Goal: Task Accomplishment & Management: Use online tool/utility

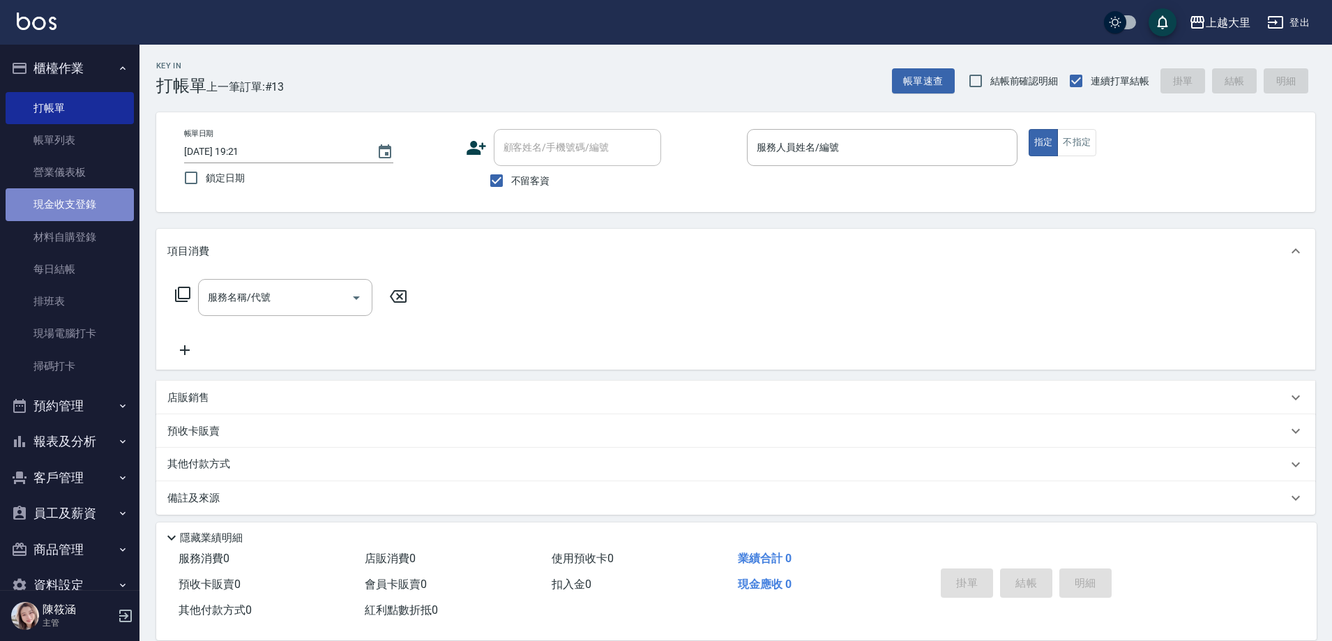
click at [80, 193] on link "現金收支登錄" at bounding box center [70, 204] width 128 height 32
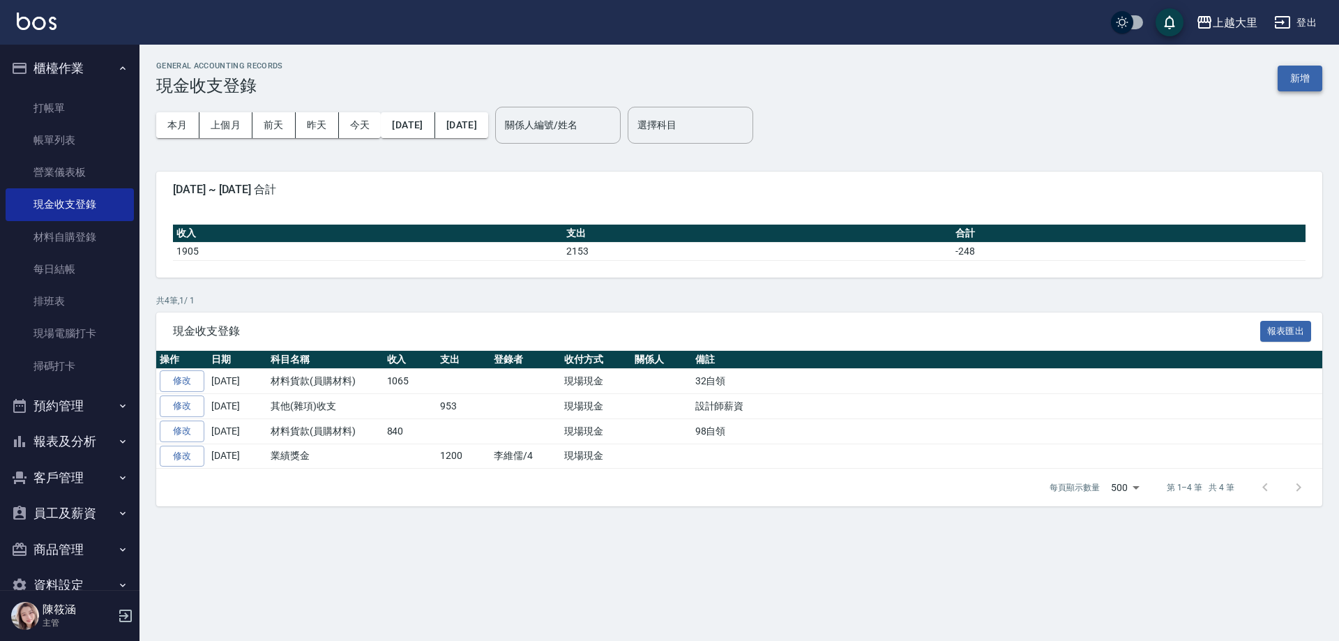
click at [1287, 76] on button "新增" at bounding box center [1300, 79] width 45 height 26
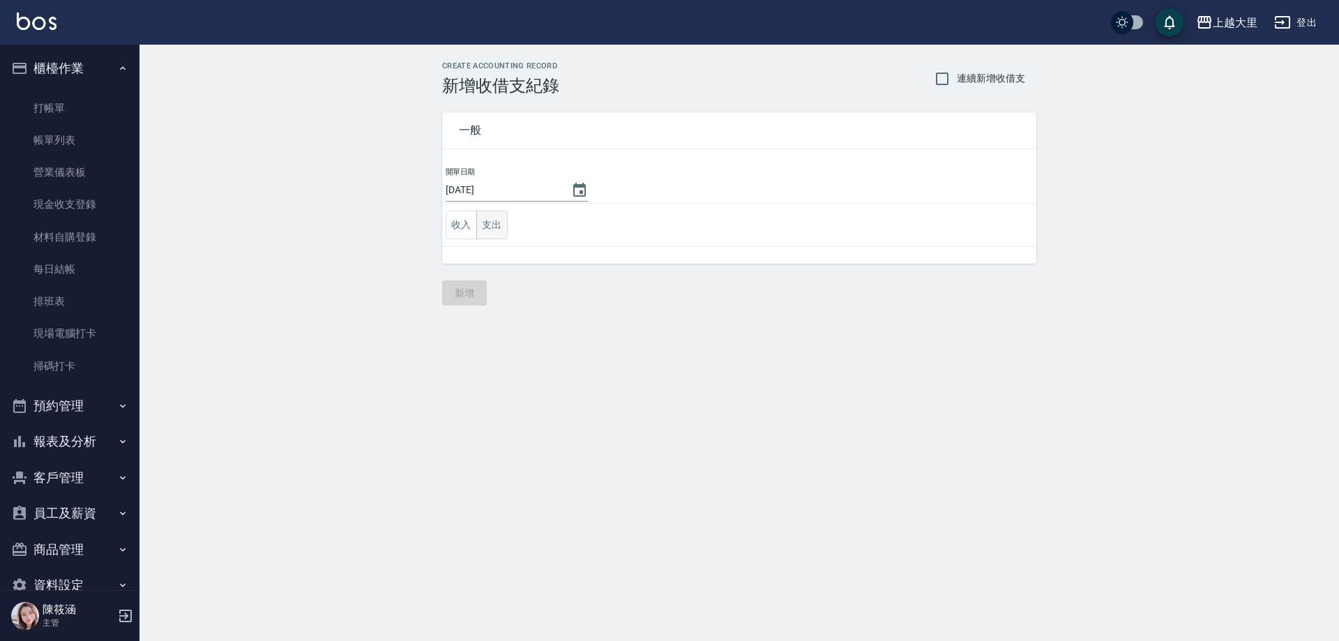
click at [494, 230] on button "支出" at bounding box center [491, 225] width 31 height 29
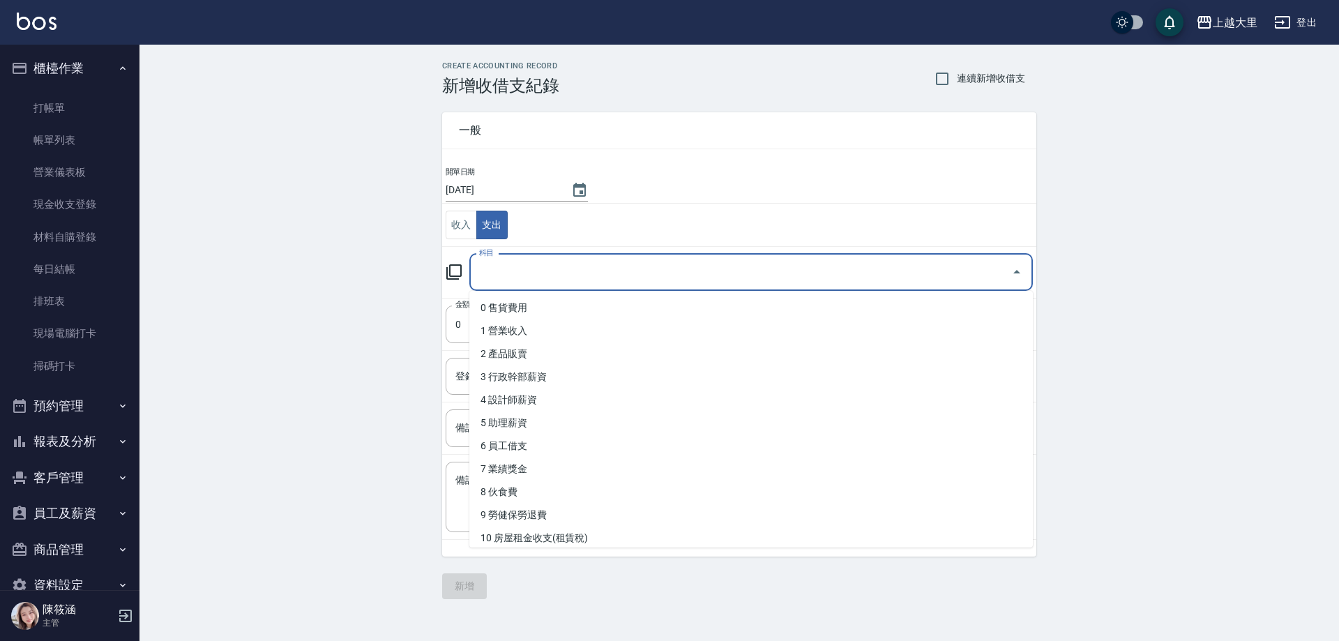
click at [526, 268] on input "科目" at bounding box center [741, 272] width 530 height 24
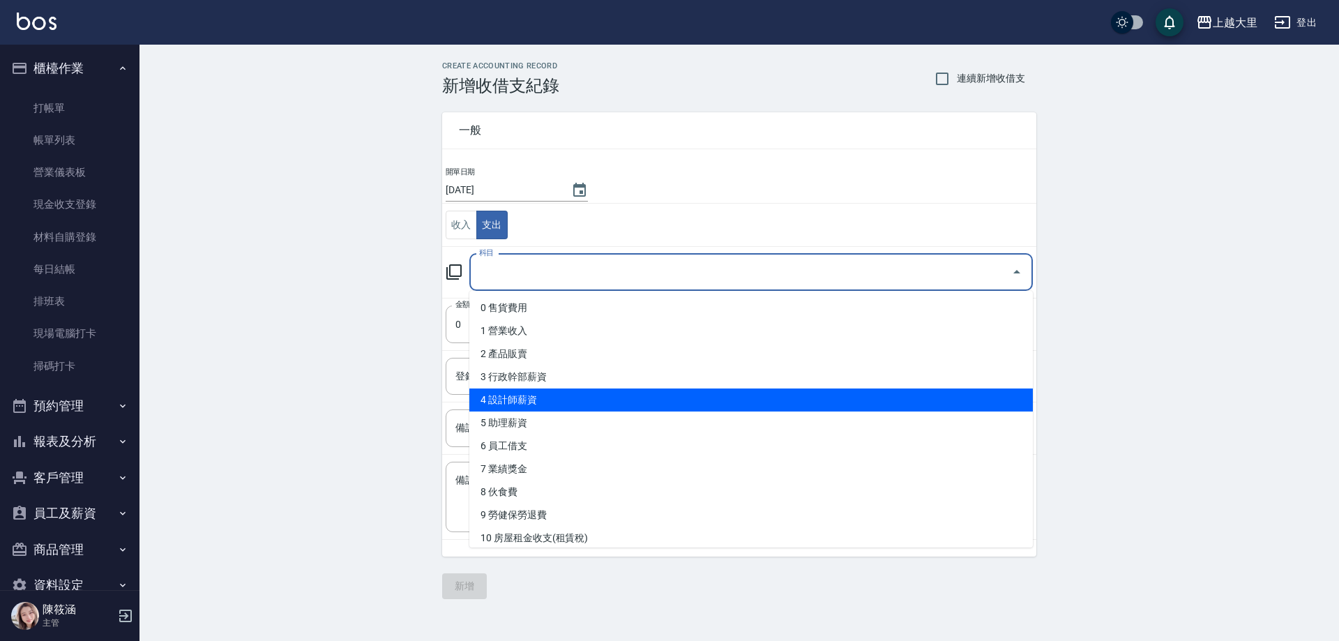
click at [554, 408] on li "4 設計師薪資" at bounding box center [750, 399] width 563 height 23
type input "4 設計師薪資"
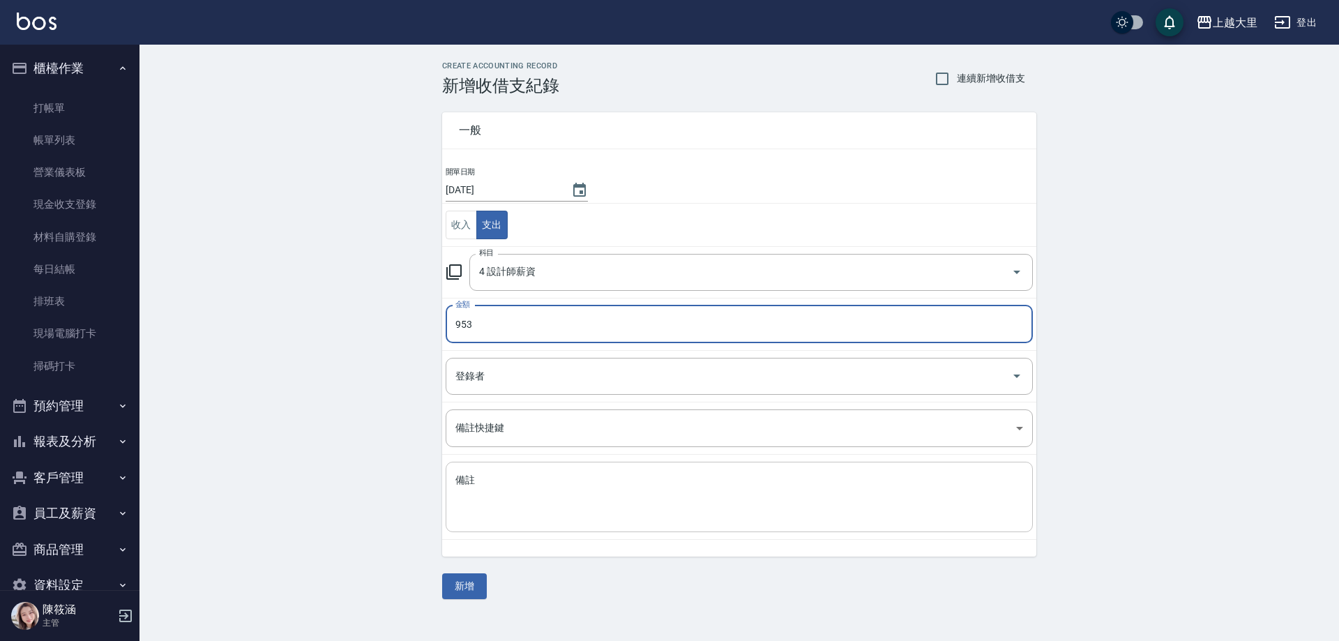
type input "953"
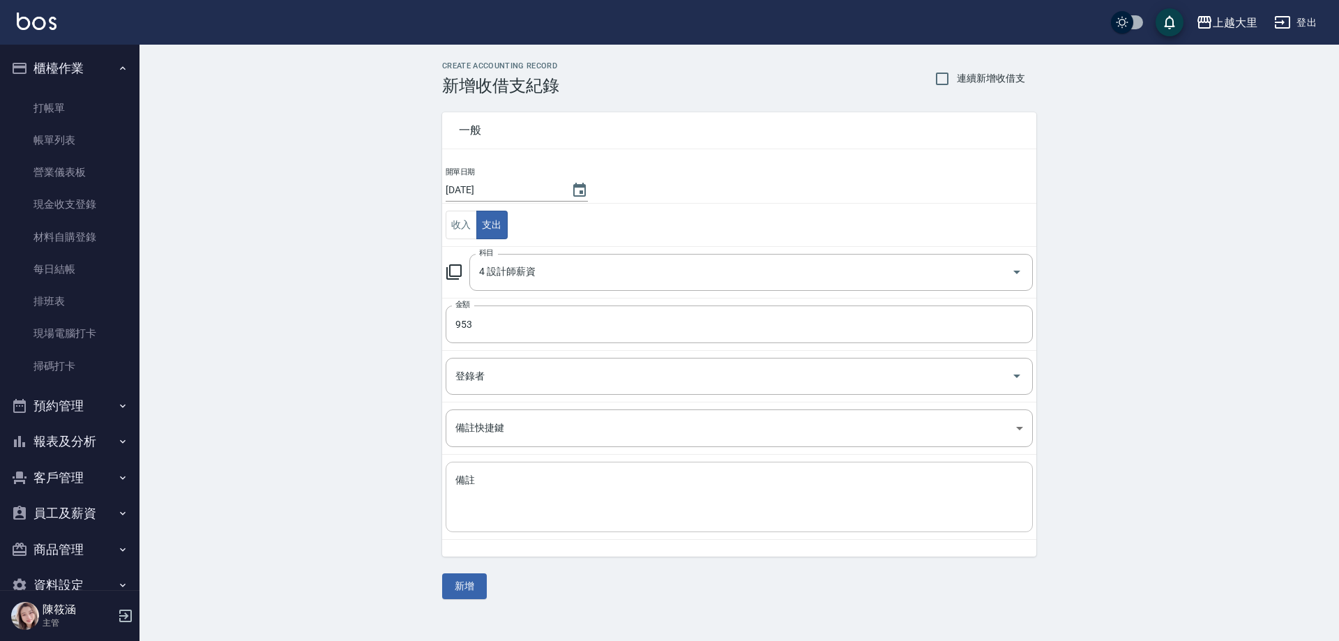
click at [569, 471] on div "x 備註" at bounding box center [739, 497] width 587 height 70
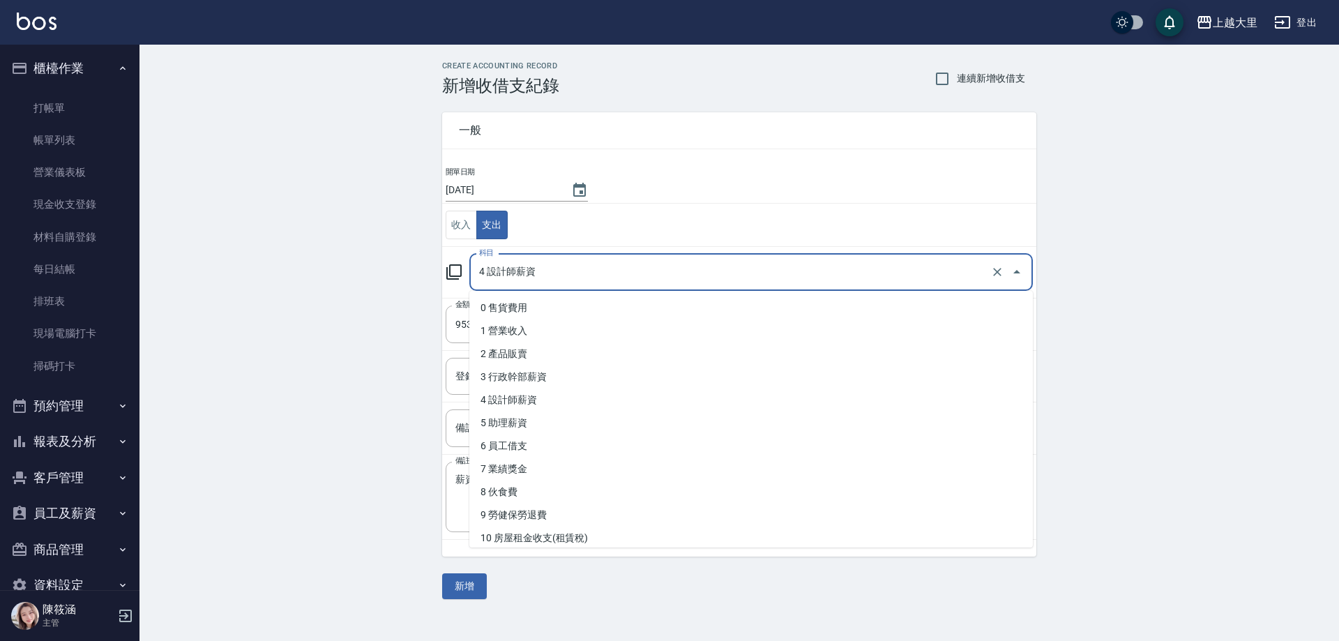
click at [589, 268] on input "4 設計師薪資" at bounding box center [732, 272] width 512 height 24
click at [310, 328] on div "CREATE ACCOUNTING RECORD 新增收借支紀錄 連續新增收借支 一般 開單日期 2025/10/15 收入 支出 科目 4 設計師薪資 科目…" at bounding box center [738, 330] width 1199 height 571
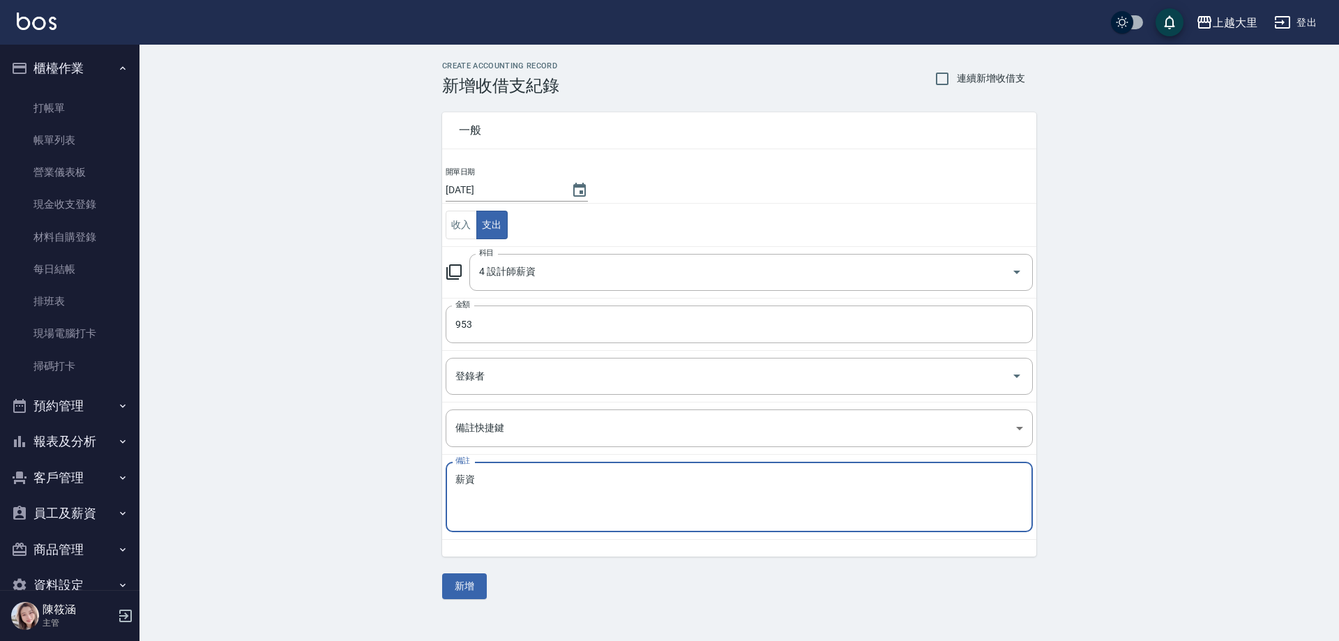
click at [494, 485] on textarea "薪資" at bounding box center [739, 497] width 568 height 47
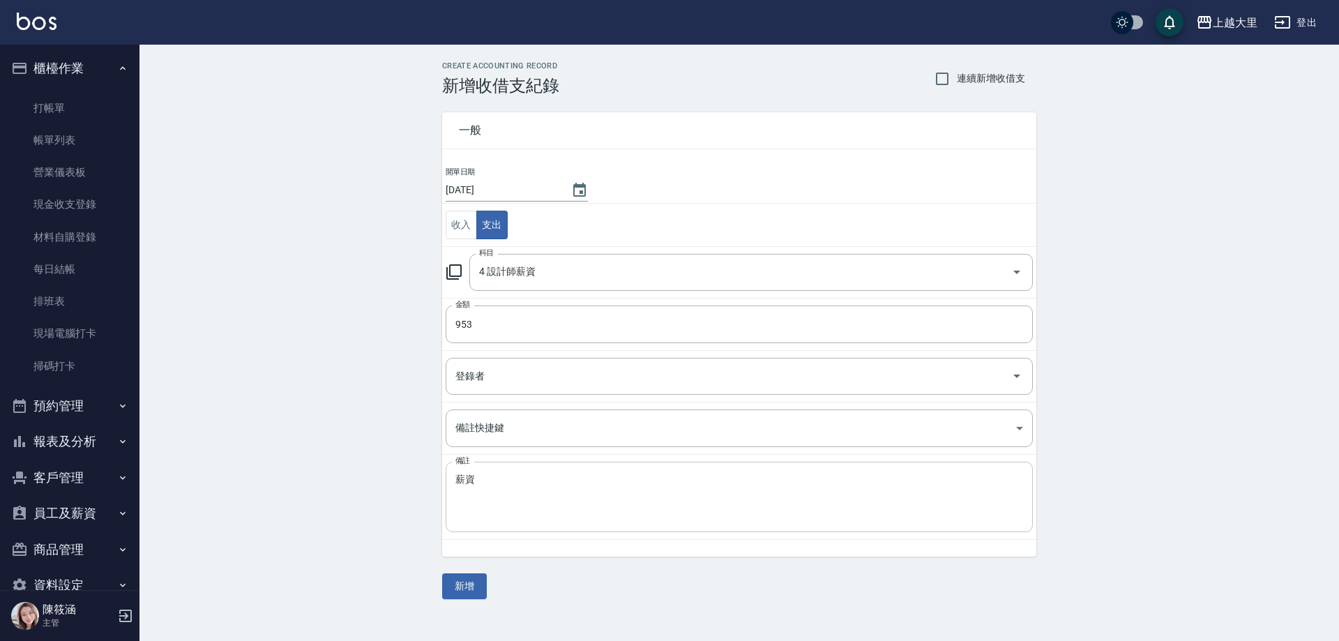
click at [450, 476] on div "薪資 x 備註" at bounding box center [739, 497] width 587 height 70
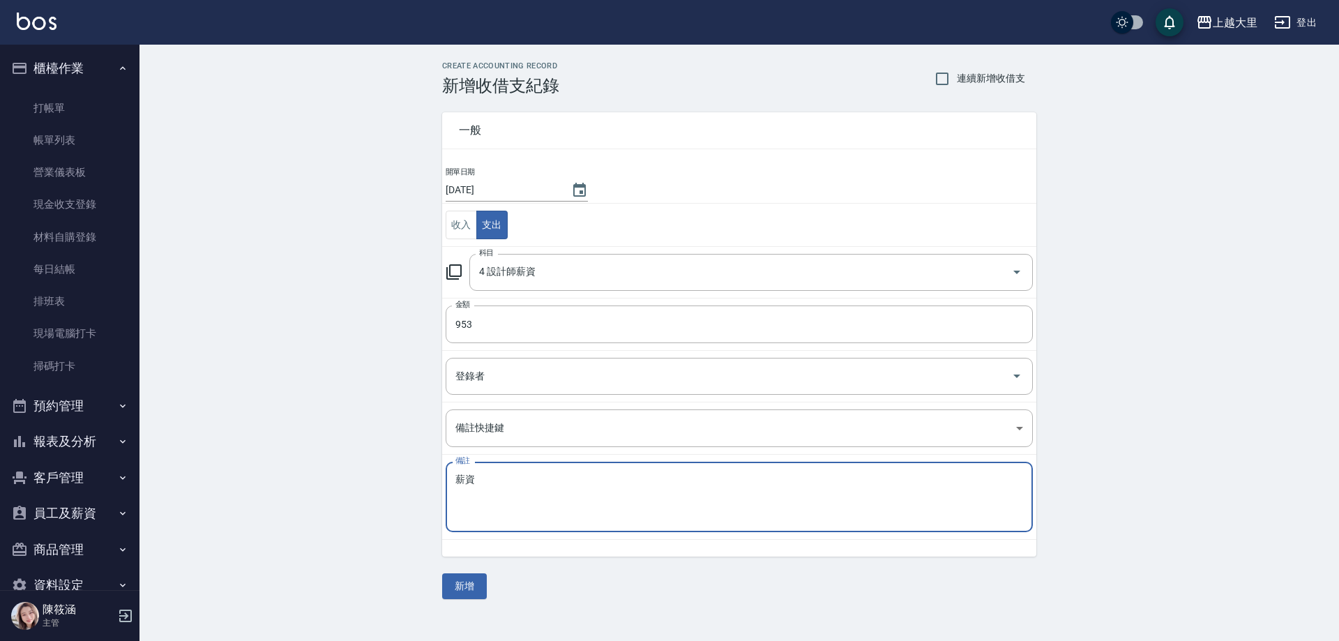
click at [455, 484] on textarea "薪資" at bounding box center [739, 497] width 568 height 47
type textarea "3薪資"
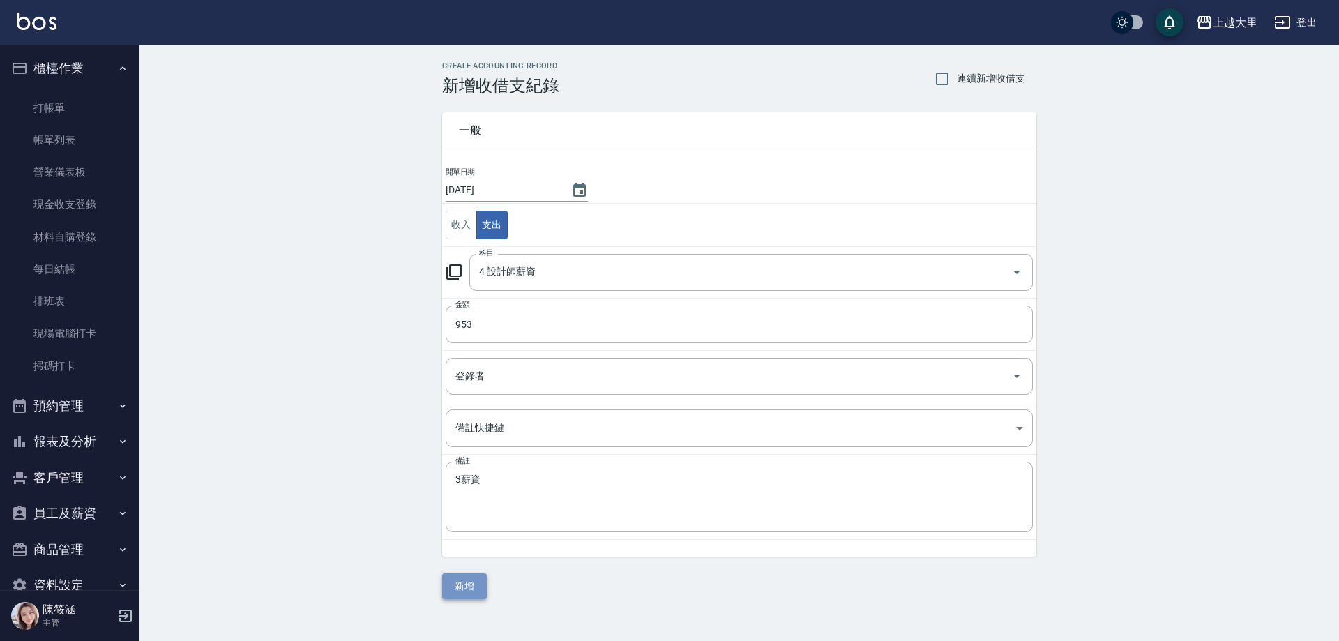
click at [480, 588] on button "新增" at bounding box center [464, 586] width 45 height 26
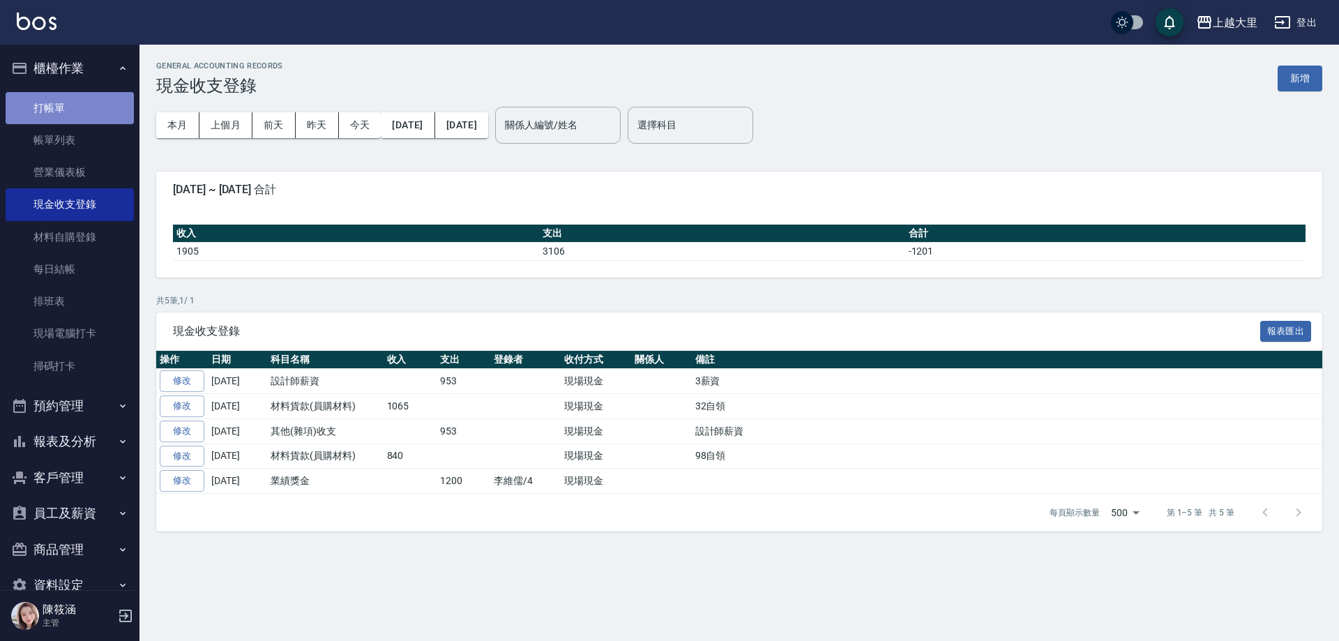
click at [76, 115] on link "打帳單" at bounding box center [70, 108] width 128 height 32
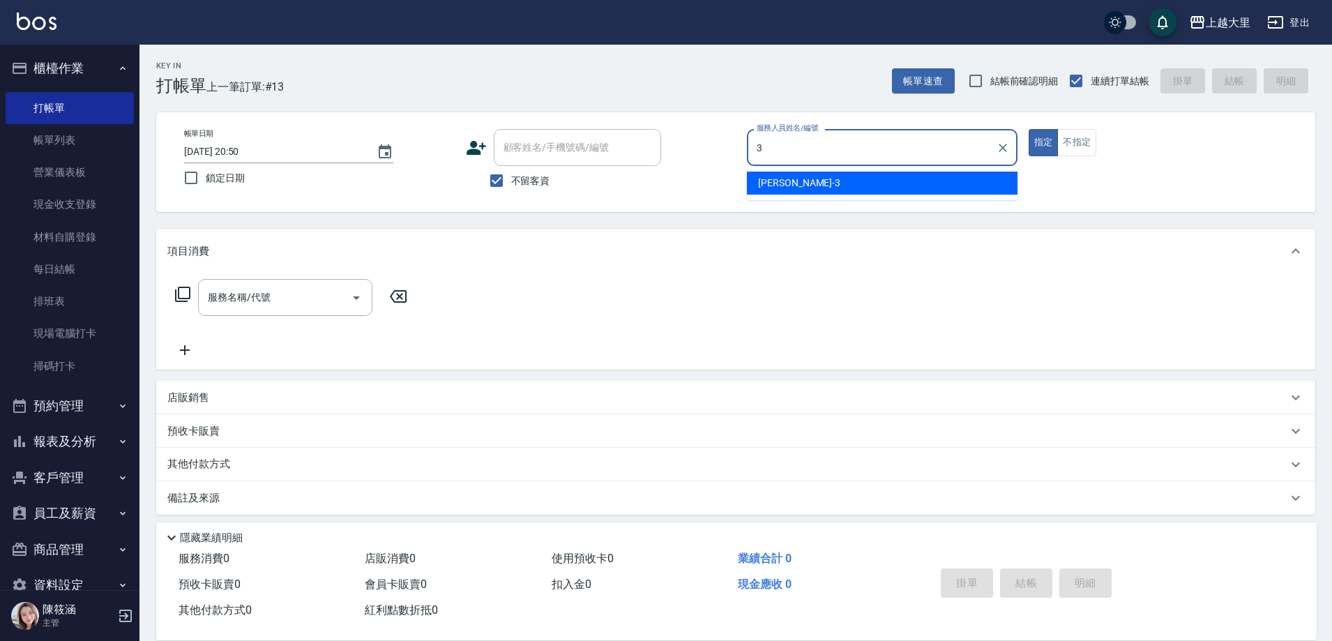
type input "Joanna喬安娜-3"
type button "true"
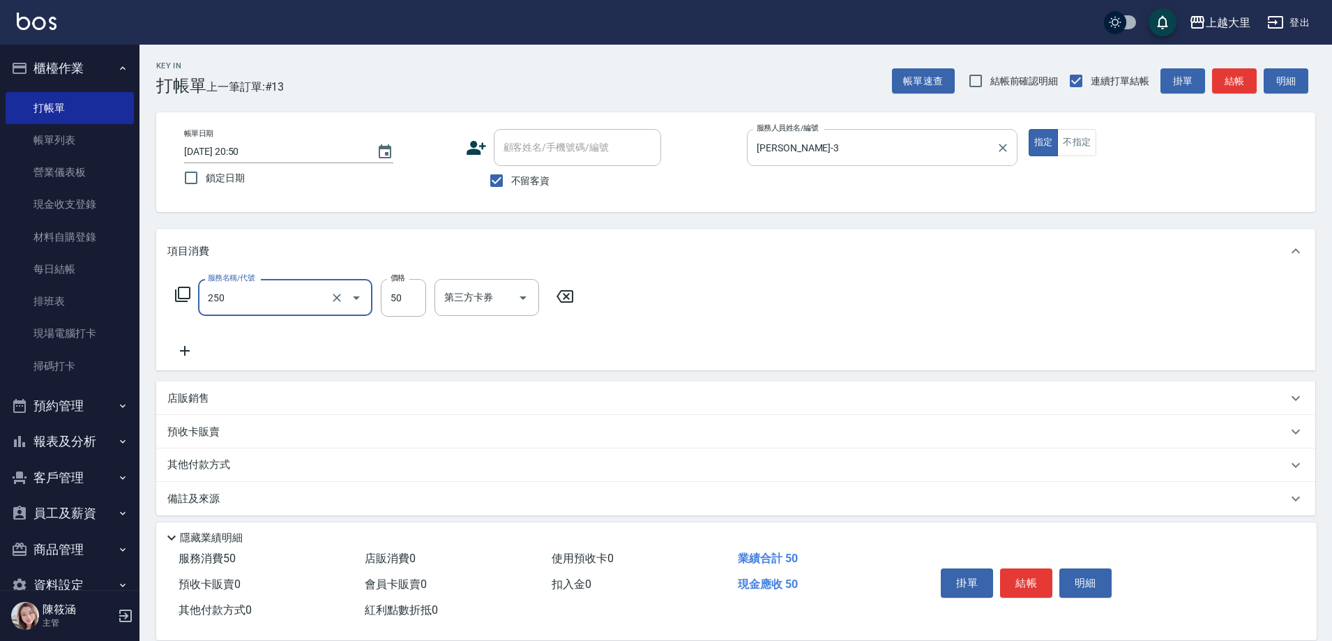
type input "剪劉海50(250)"
type input "100"
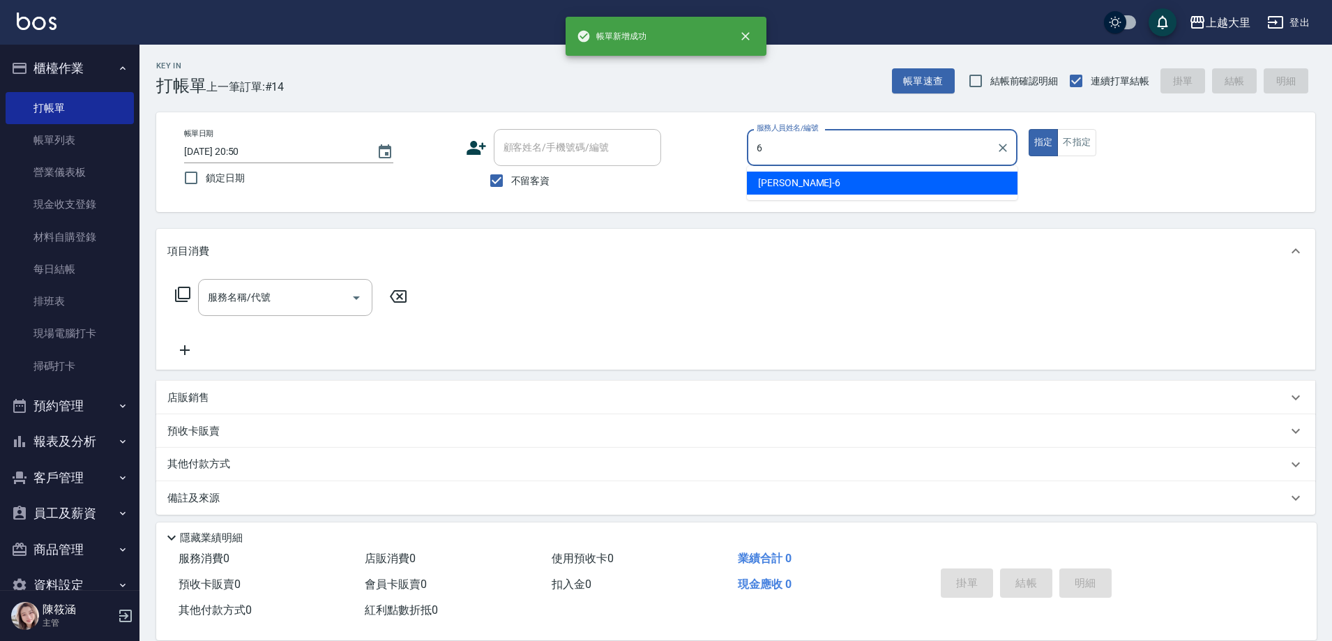
type input "Phoebe菲比-6"
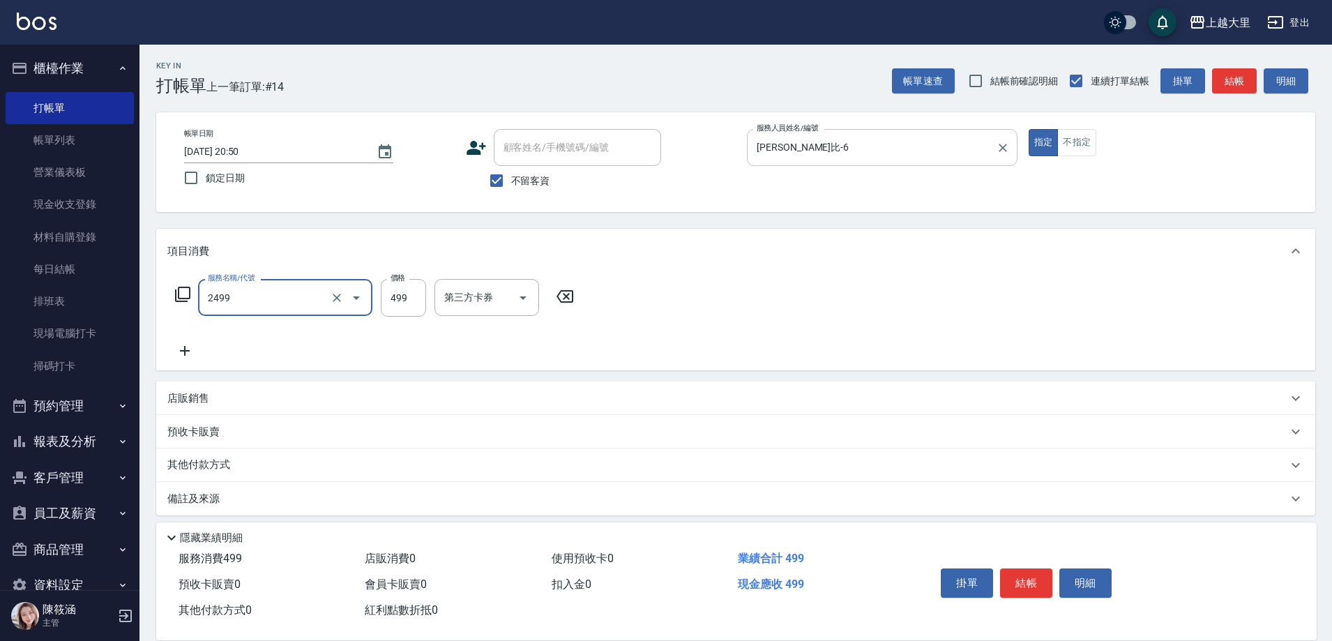
type input "499洗剪(2499)"
type input "500"
type input "3"
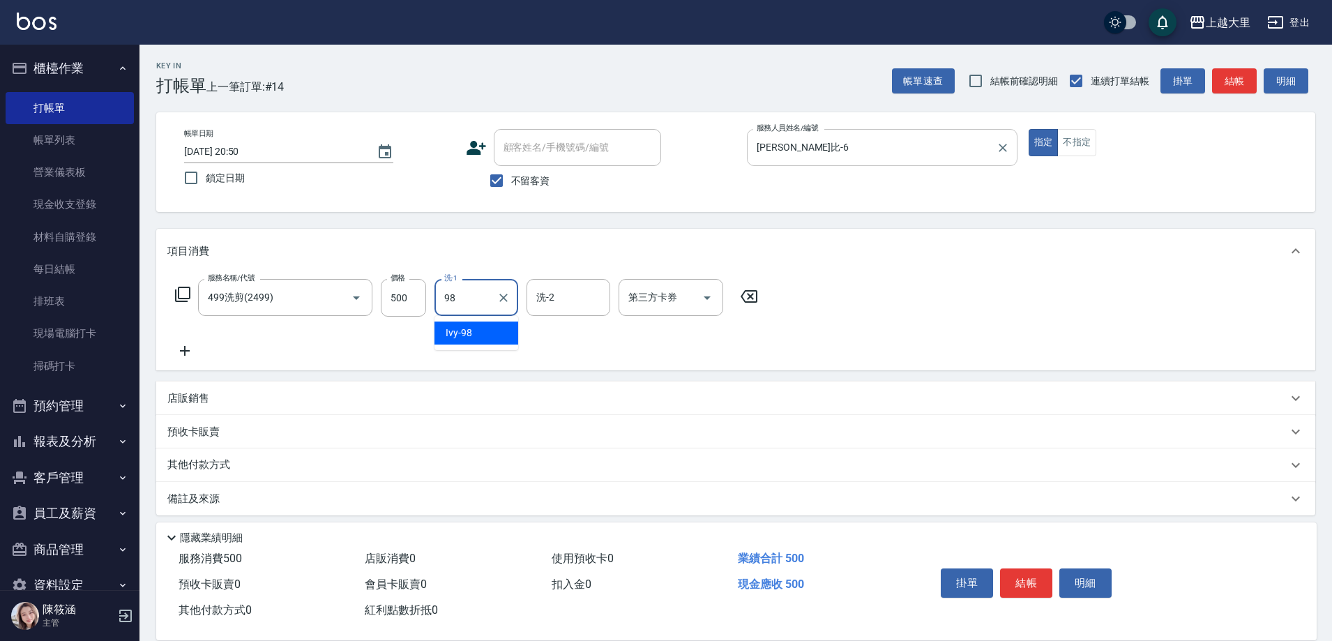
type input "Ivy-98"
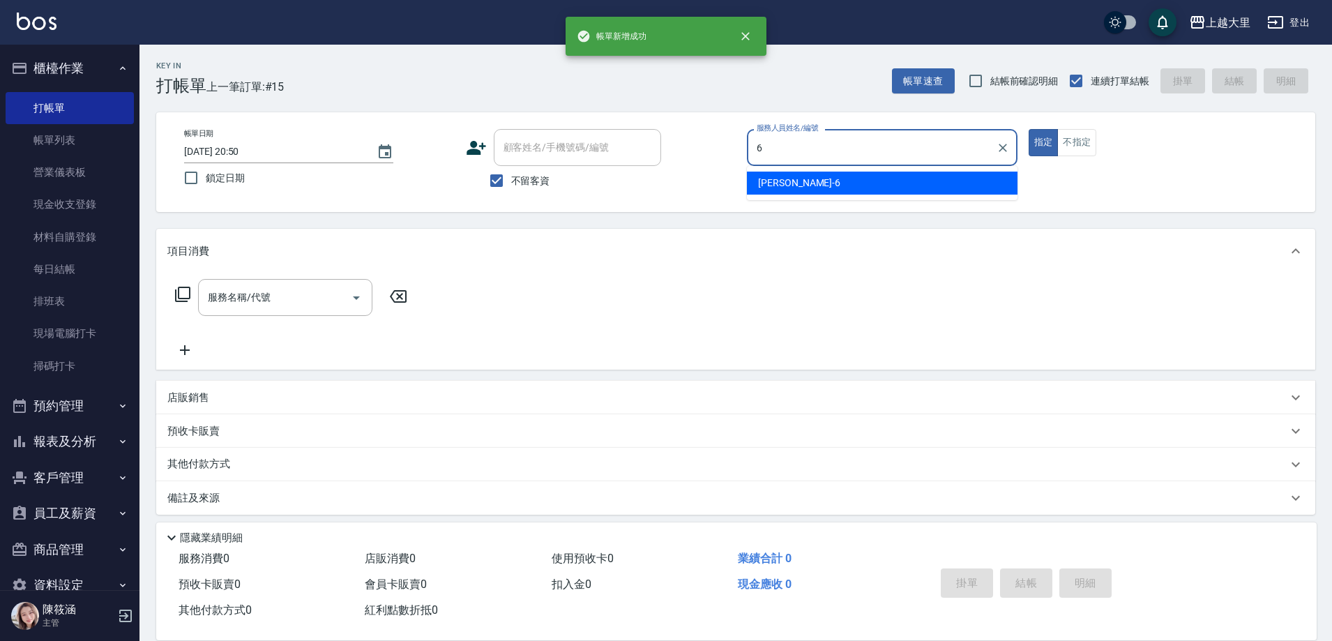
type input "Phoebe菲比-6"
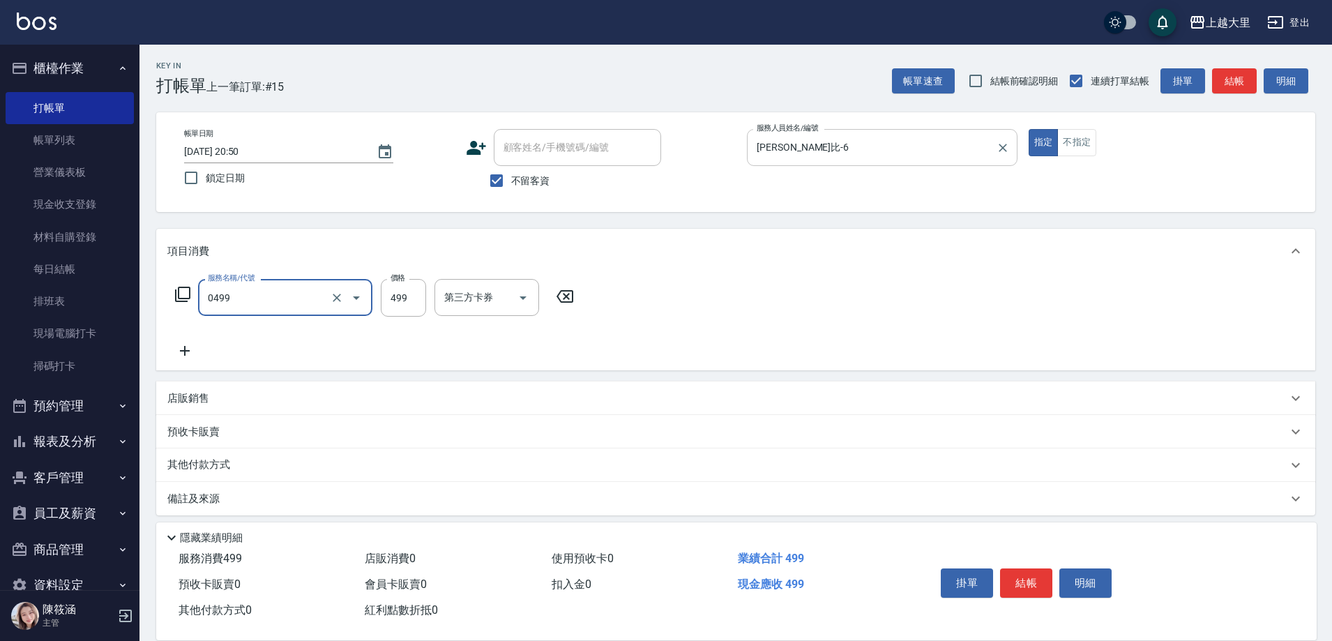
type input "SPA499(0499)"
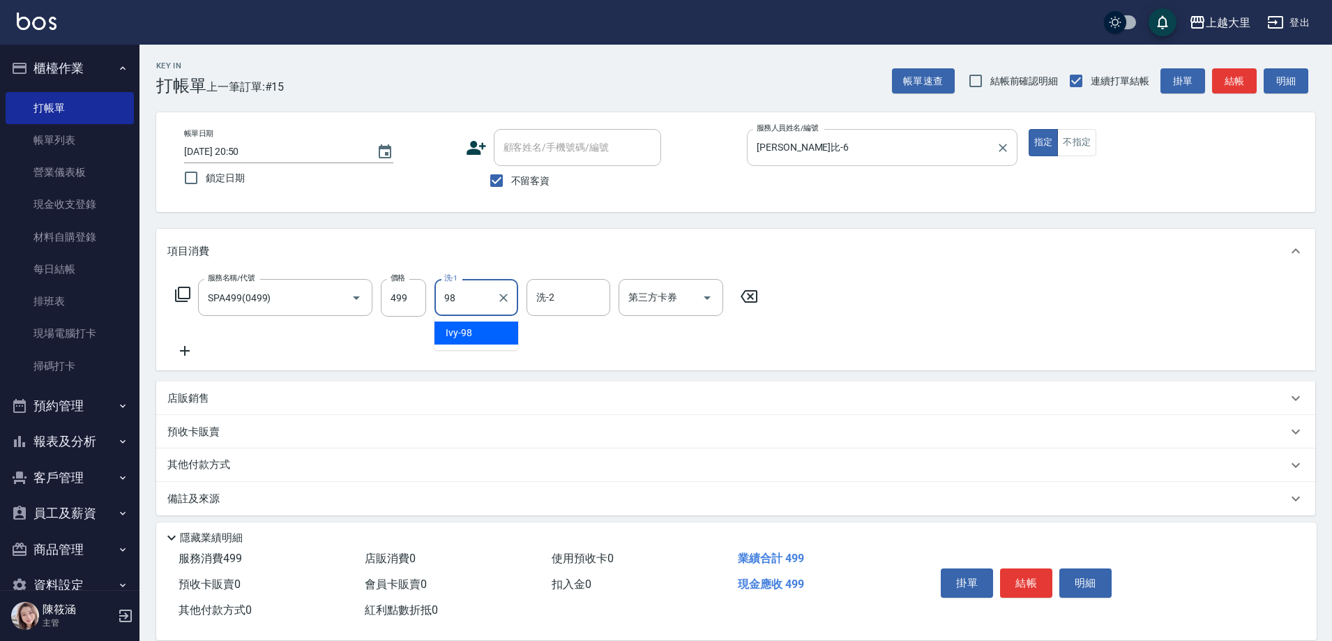
type input "Ivy-98"
click at [711, 301] on icon "Open" at bounding box center [707, 297] width 17 height 17
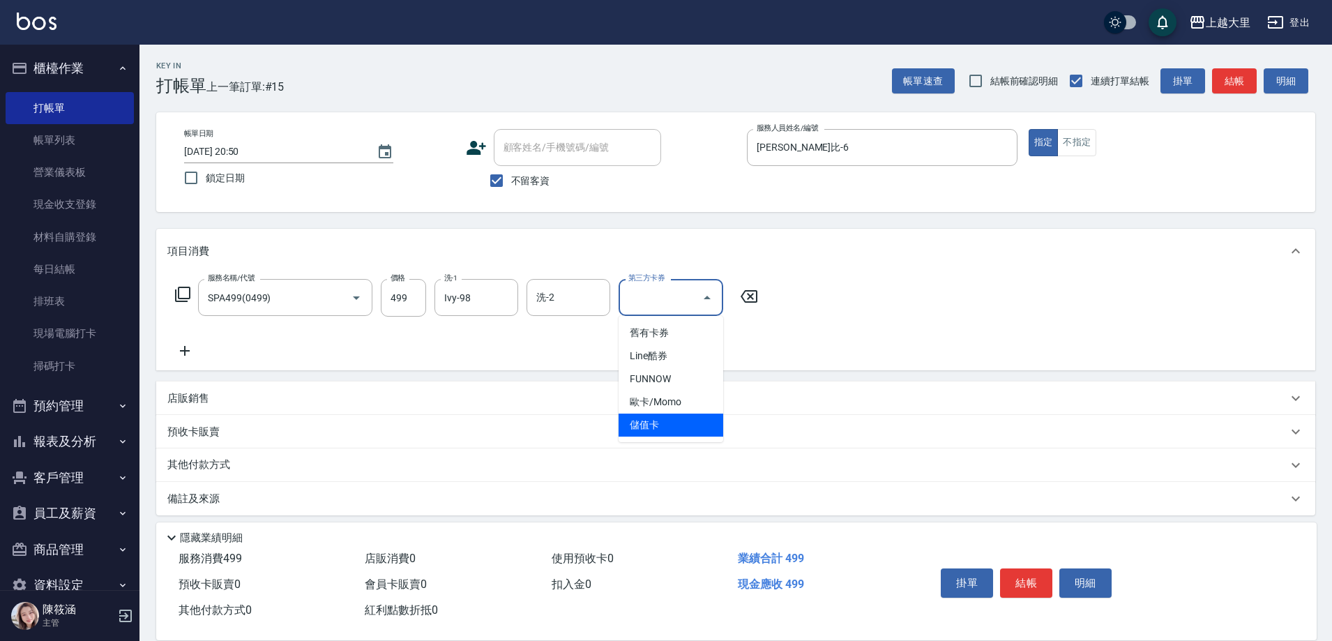
click at [703, 421] on span "儲值卡" at bounding box center [671, 425] width 105 height 23
type input "儲值卡"
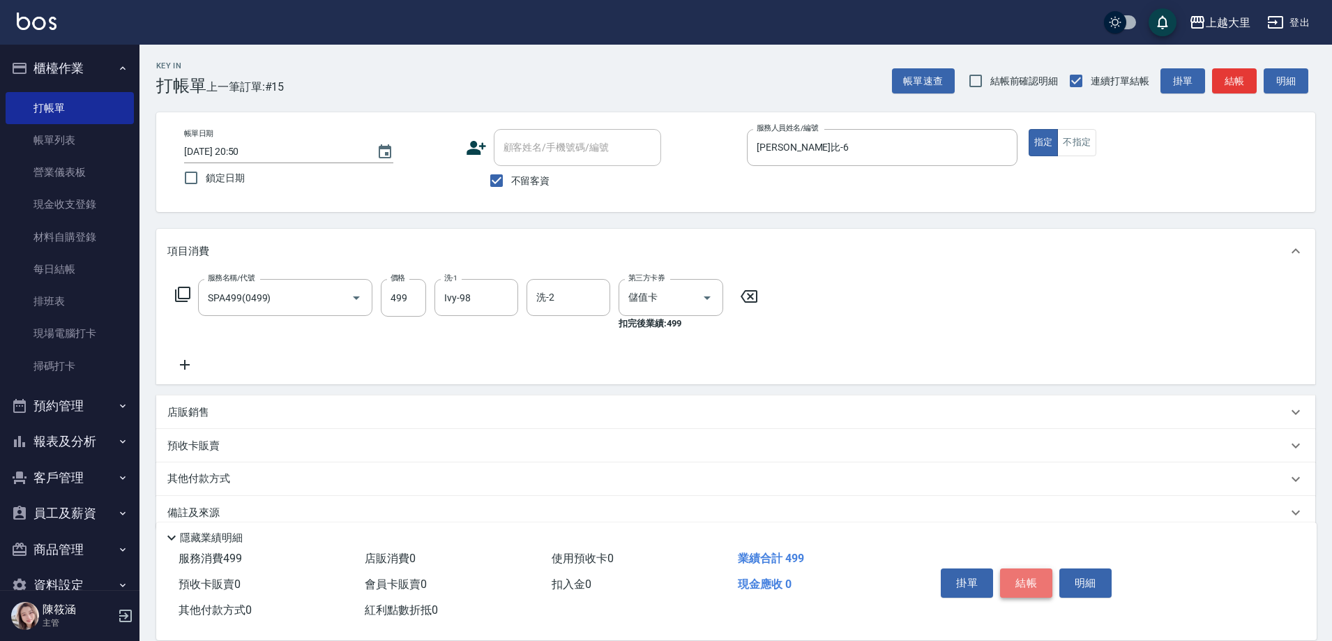
click at [1034, 571] on button "結帳" at bounding box center [1026, 582] width 52 height 29
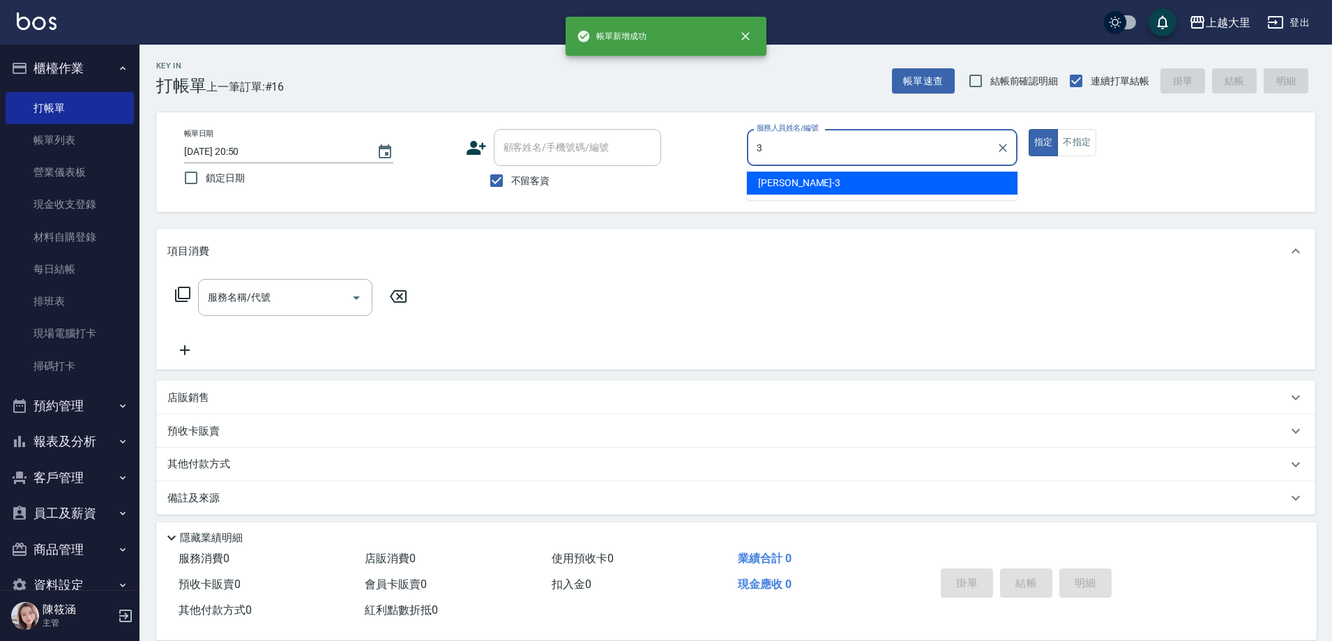
type input "Joanna喬安娜-3"
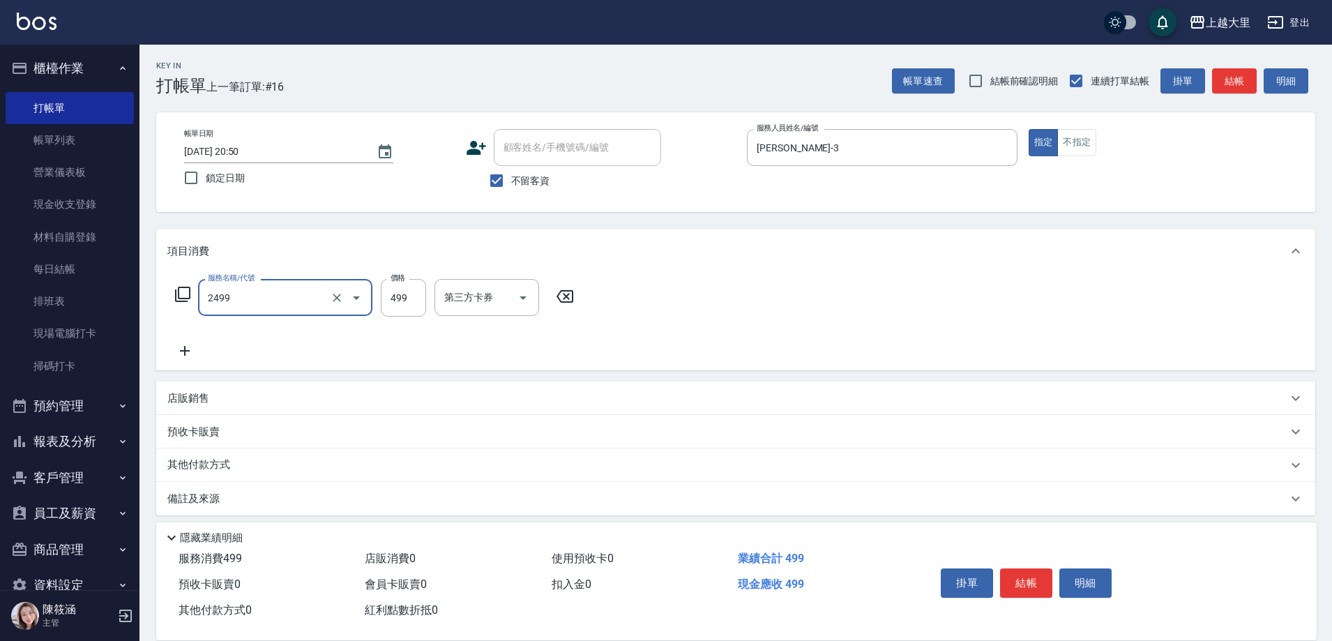
type input "499洗剪(2499)"
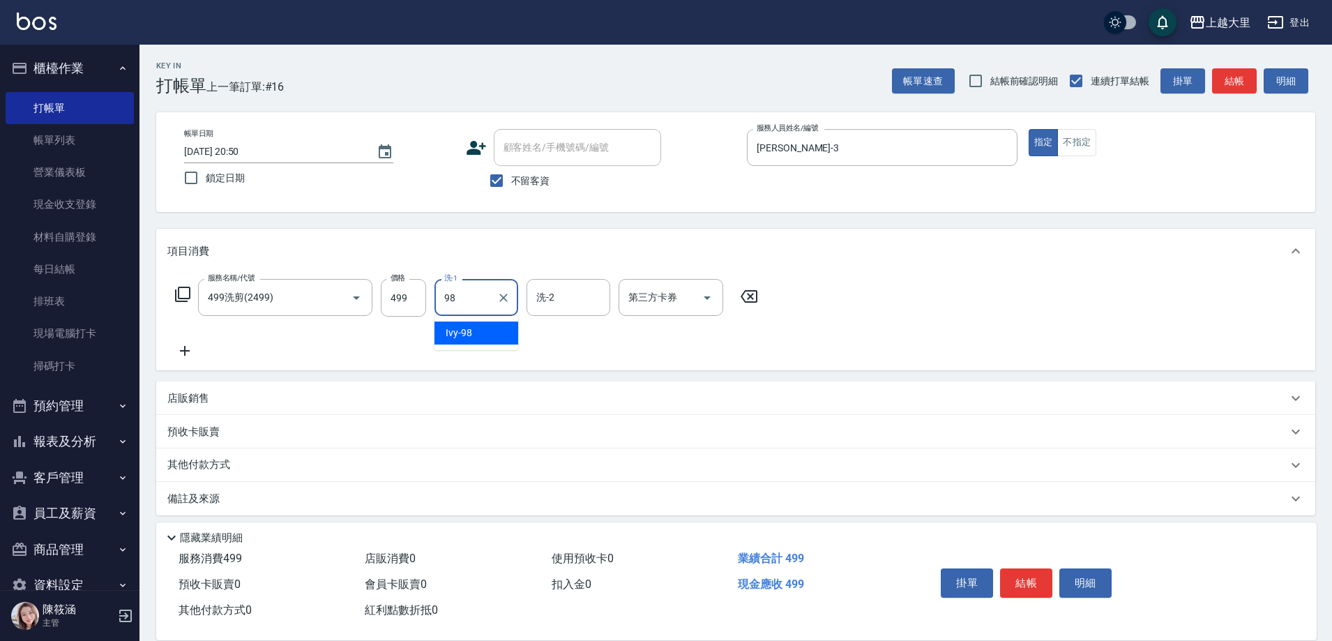
type input "Ivy-98"
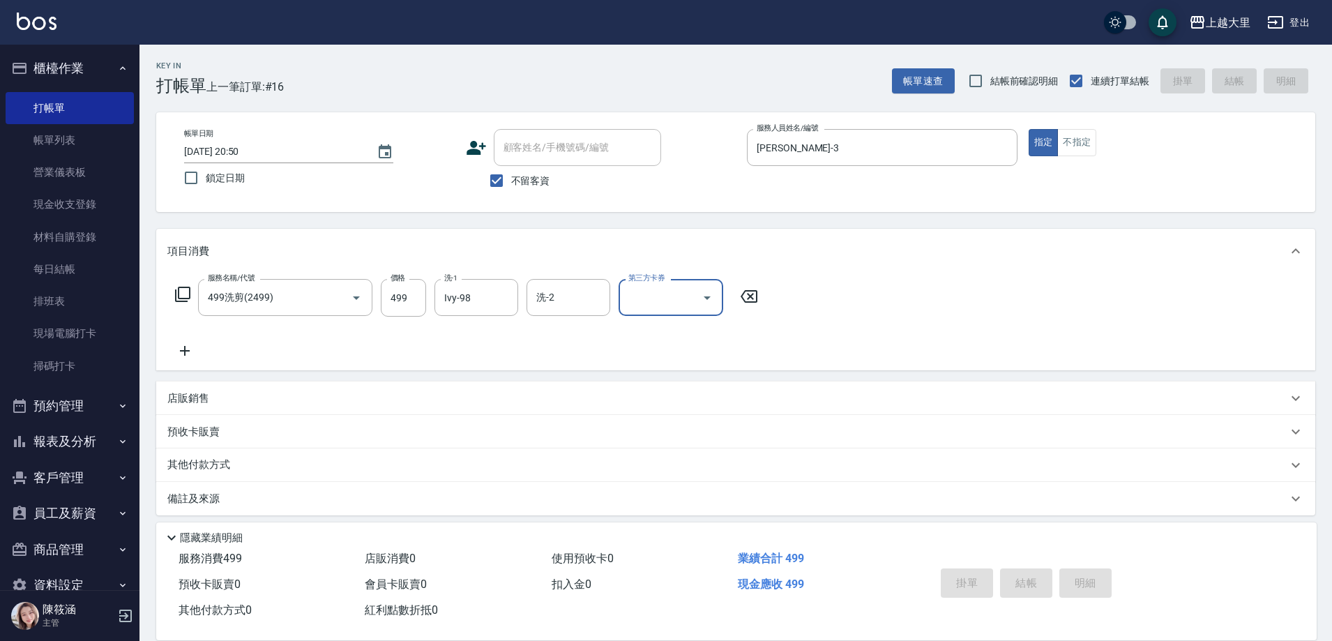
type input "2025/10/15 20:51"
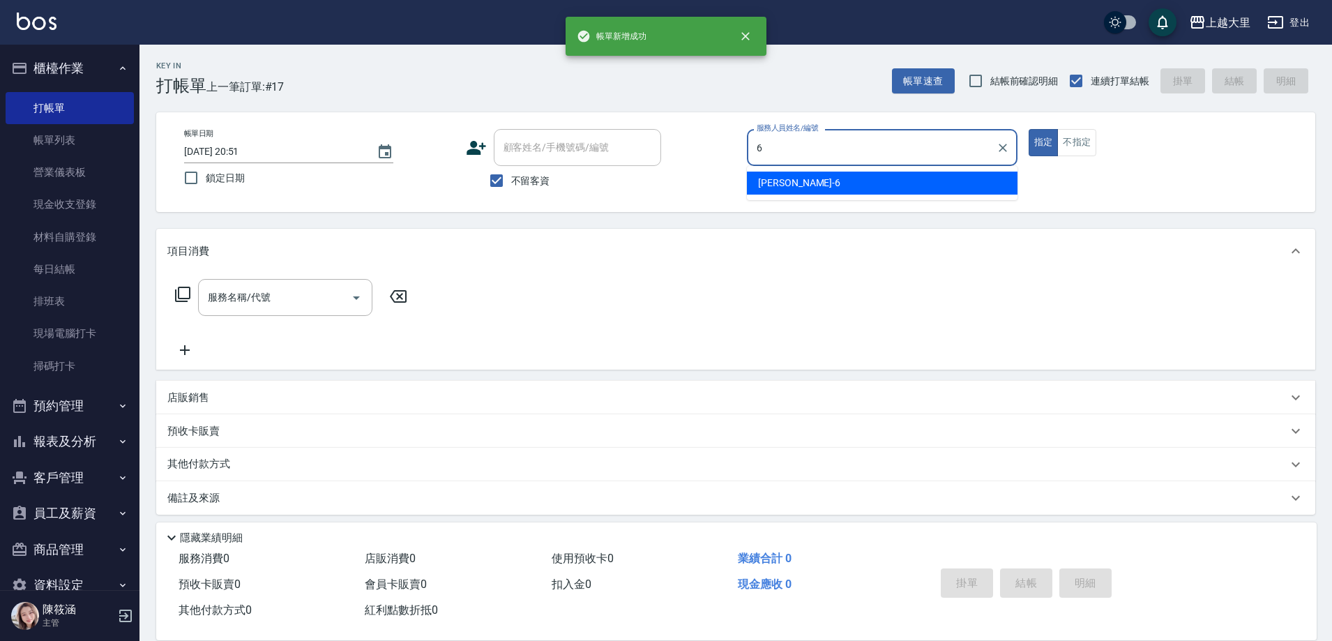
type input "Phoebe菲比-6"
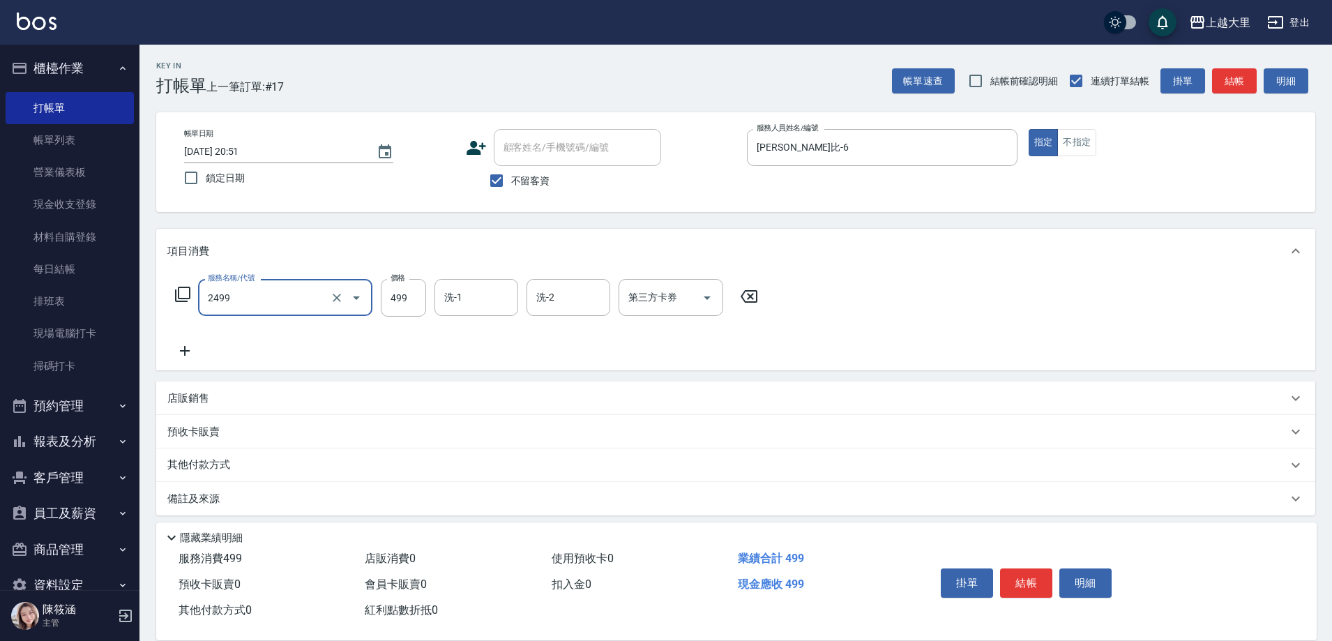
type input "499洗剪(2499)"
type input "500"
type input "Ivy-98"
click at [269, 400] on div "店販銷售" at bounding box center [727, 398] width 1120 height 15
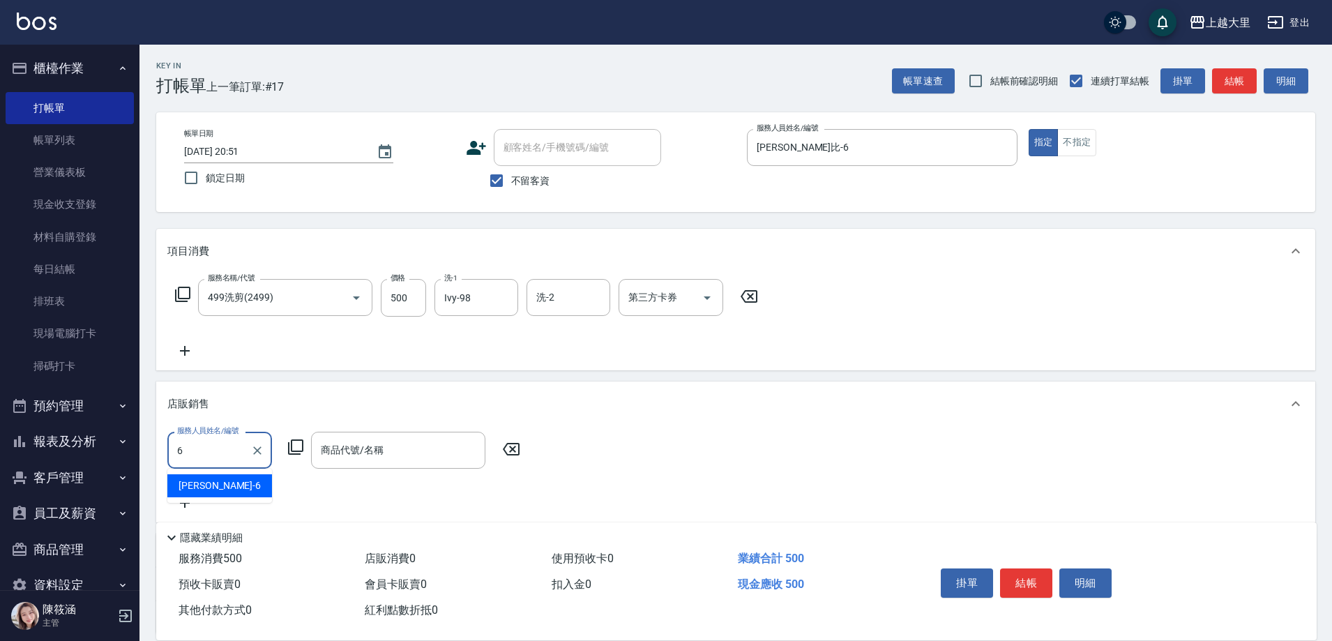
type input "Phoebe菲比-6"
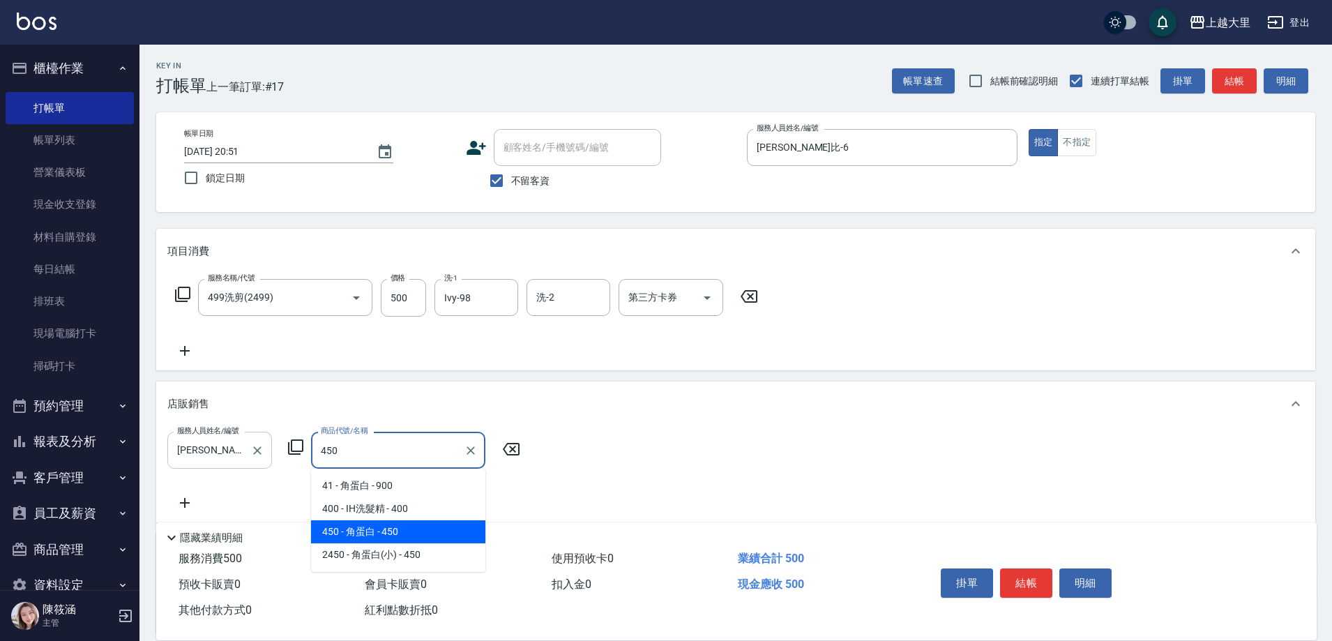
type input "角蛋白"
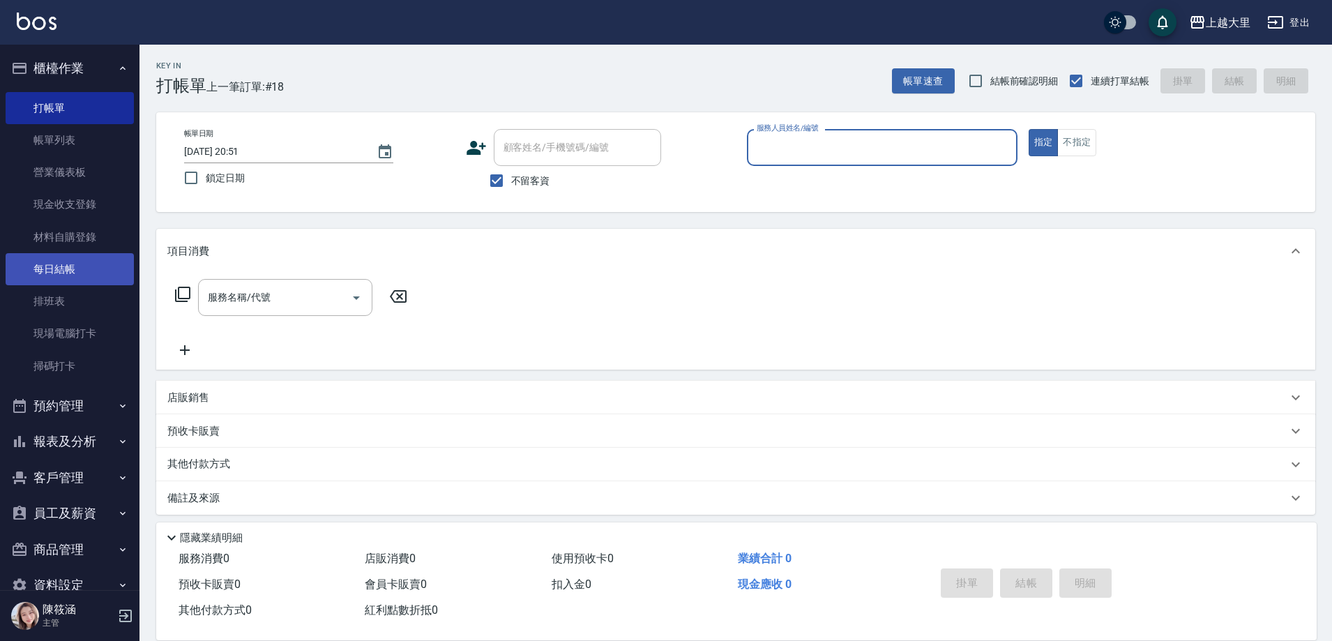
click at [98, 272] on link "每日結帳" at bounding box center [70, 269] width 128 height 32
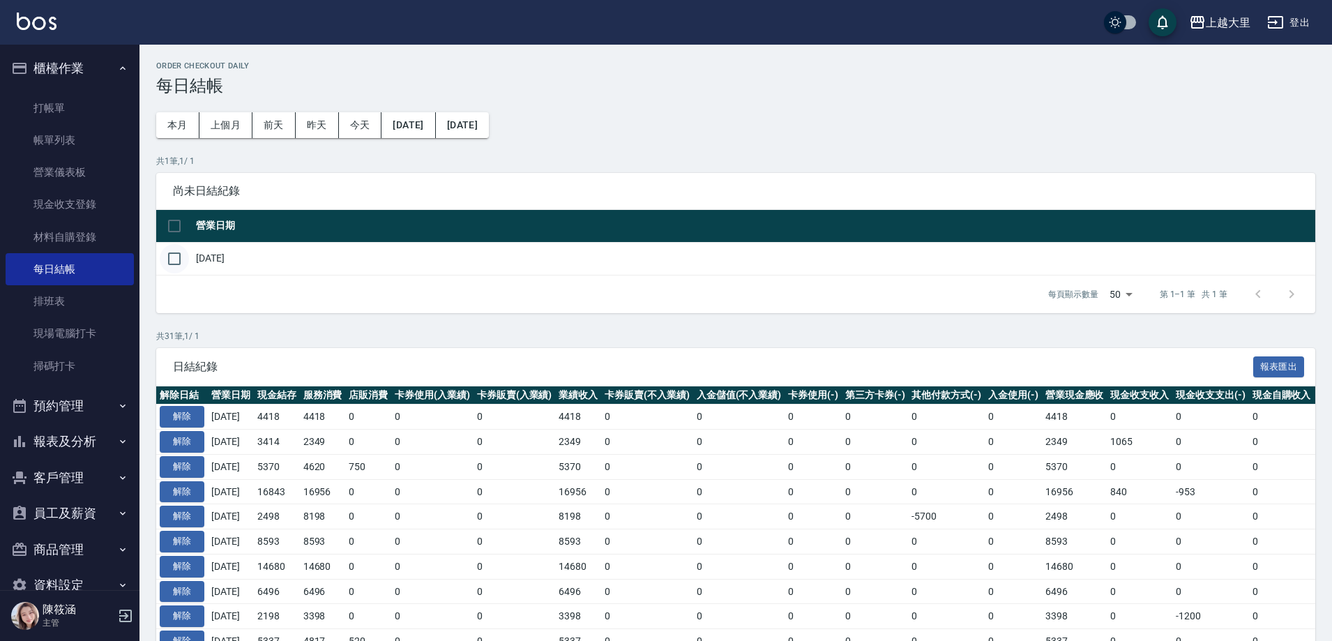
click at [173, 251] on input "checkbox" at bounding box center [174, 258] width 29 height 29
checkbox input "true"
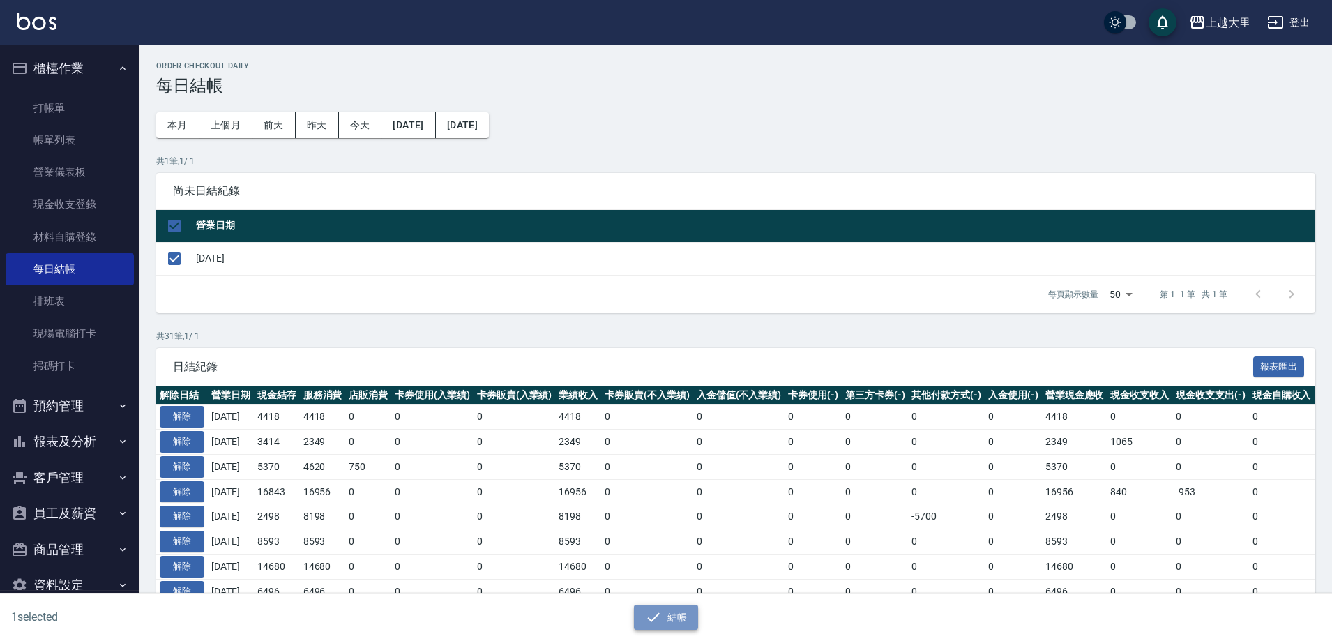
click at [669, 628] on button "結帳" at bounding box center [666, 618] width 65 height 26
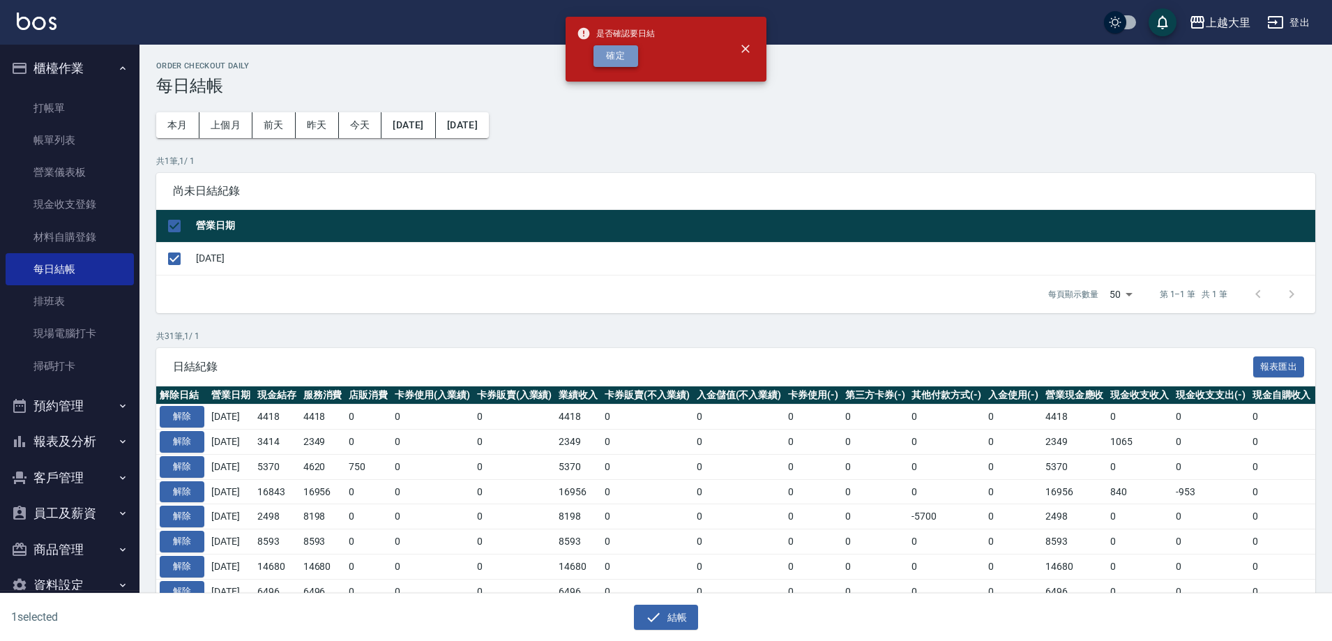
click at [618, 58] on button "確定" at bounding box center [615, 56] width 45 height 22
checkbox input "false"
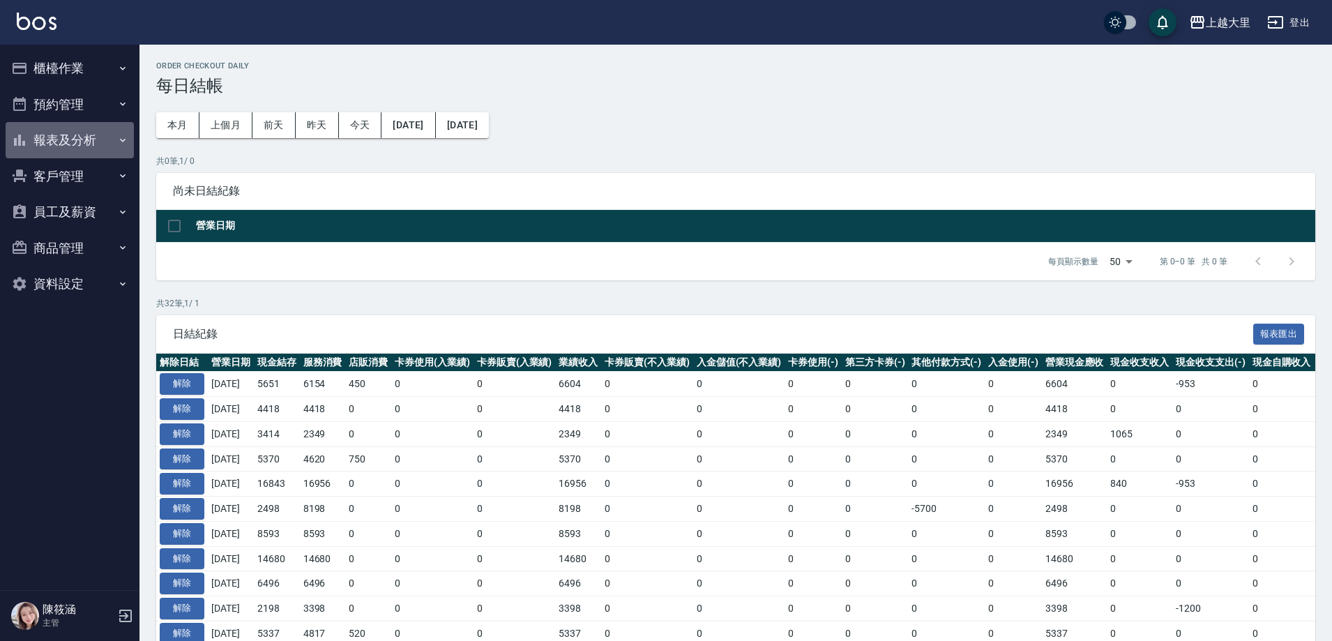
click at [64, 140] on button "報表及分析" at bounding box center [70, 140] width 128 height 36
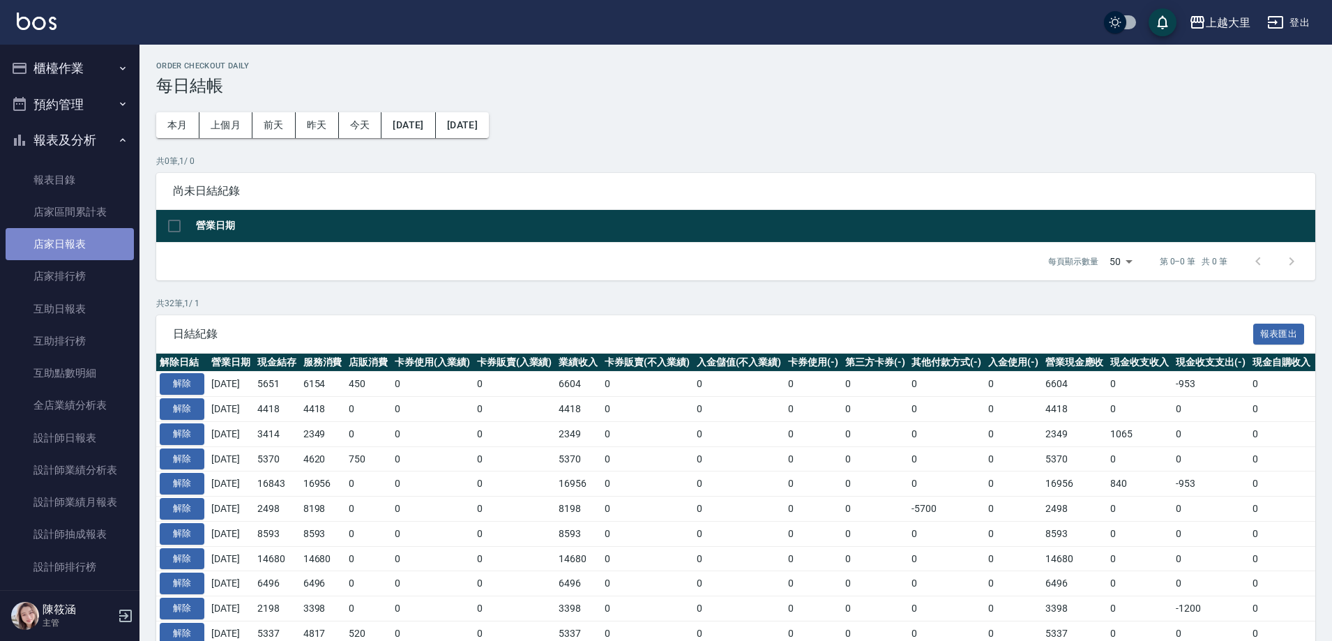
click at [71, 250] on link "店家日報表" at bounding box center [70, 244] width 128 height 32
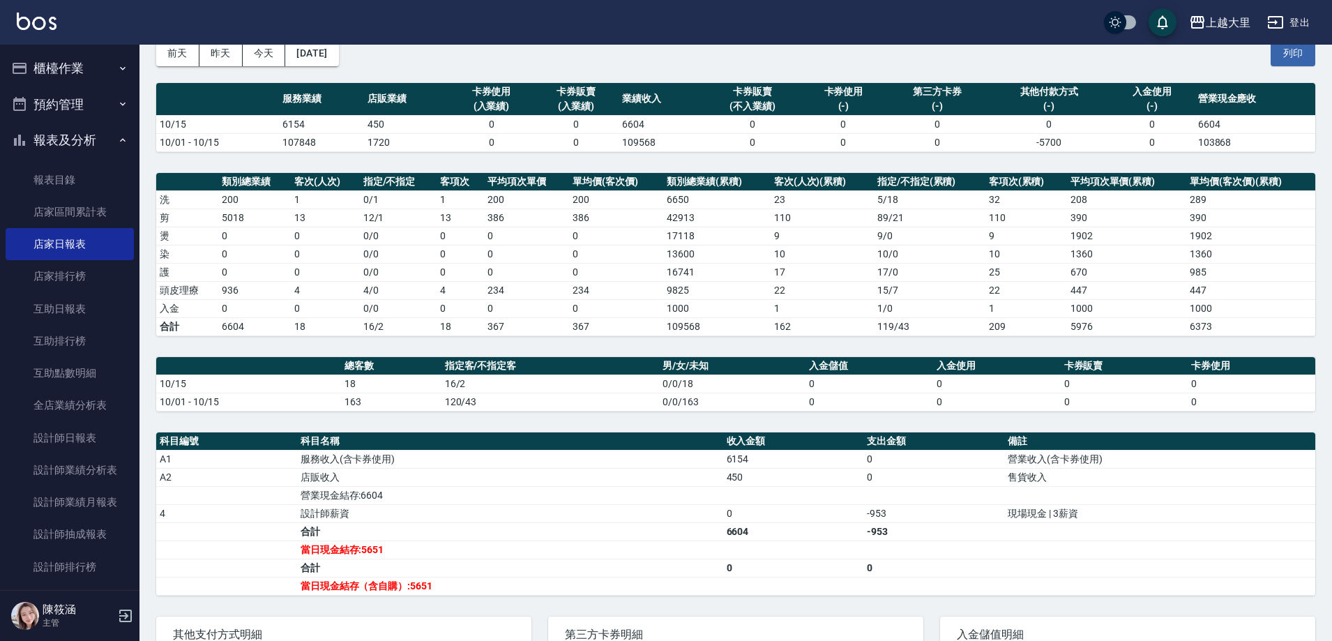
scroll to position [139, 0]
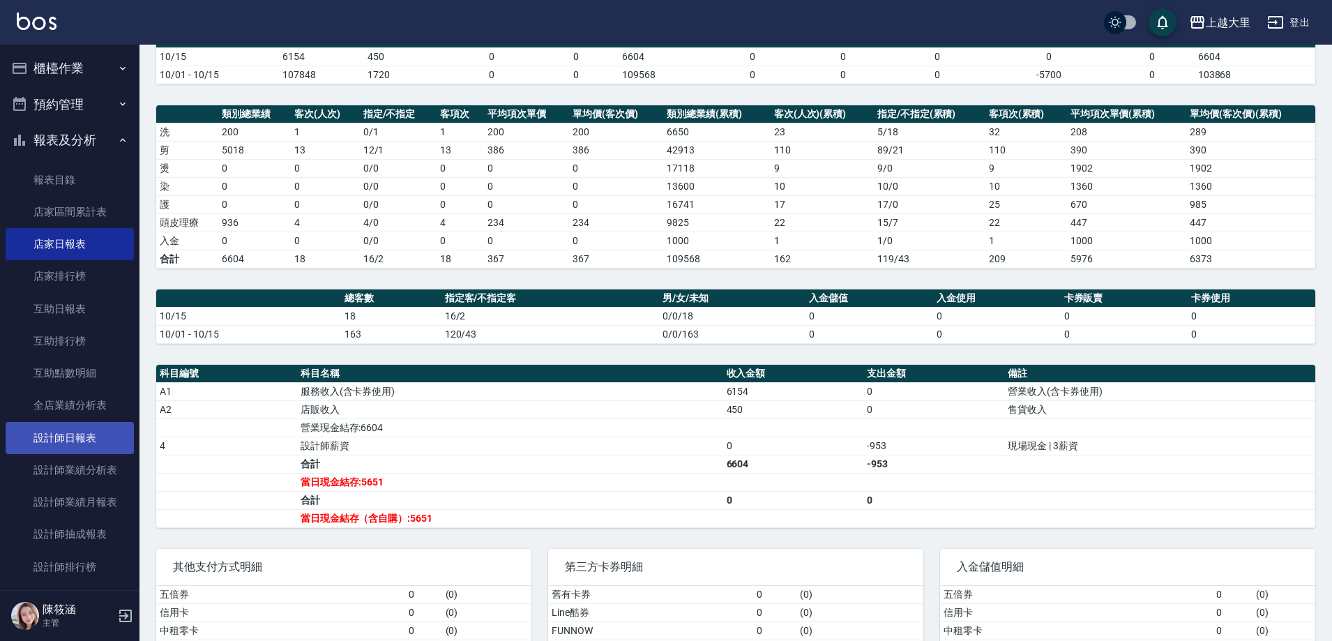
click at [98, 425] on link "設計師日報表" at bounding box center [70, 438] width 128 height 32
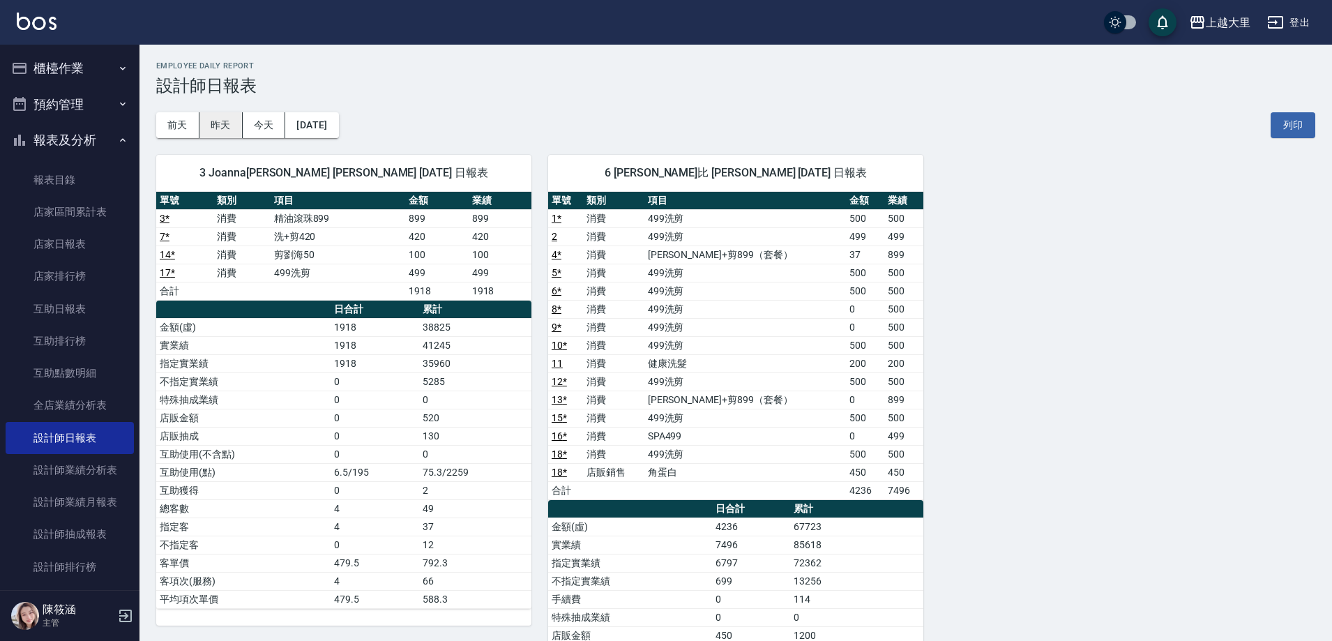
click at [216, 116] on button "昨天" at bounding box center [220, 125] width 43 height 26
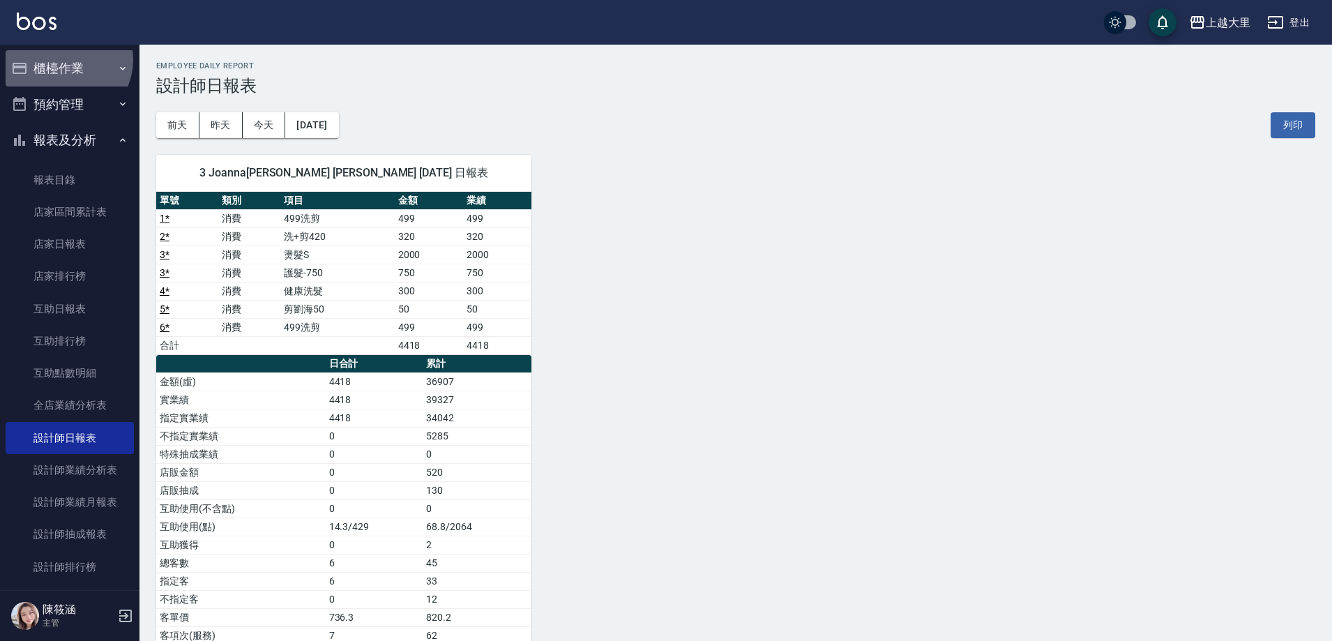
click at [65, 60] on button "櫃檯作業" at bounding box center [70, 68] width 128 height 36
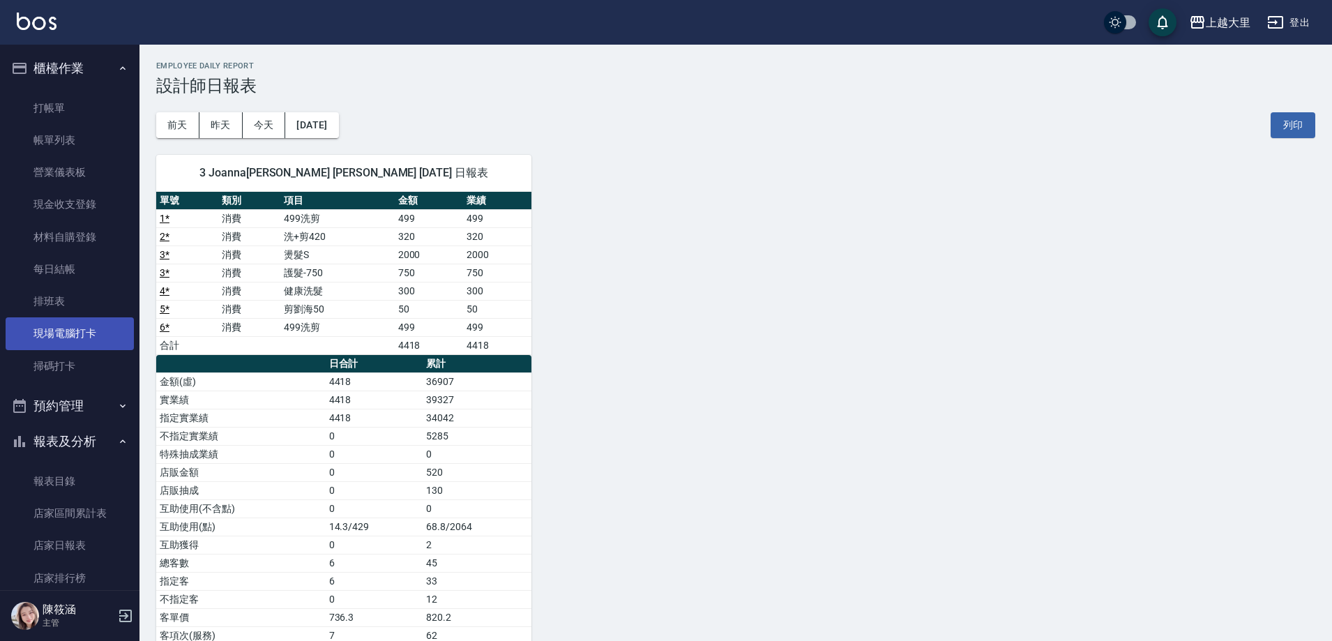
click at [107, 325] on link "現場電腦打卡" at bounding box center [70, 333] width 128 height 32
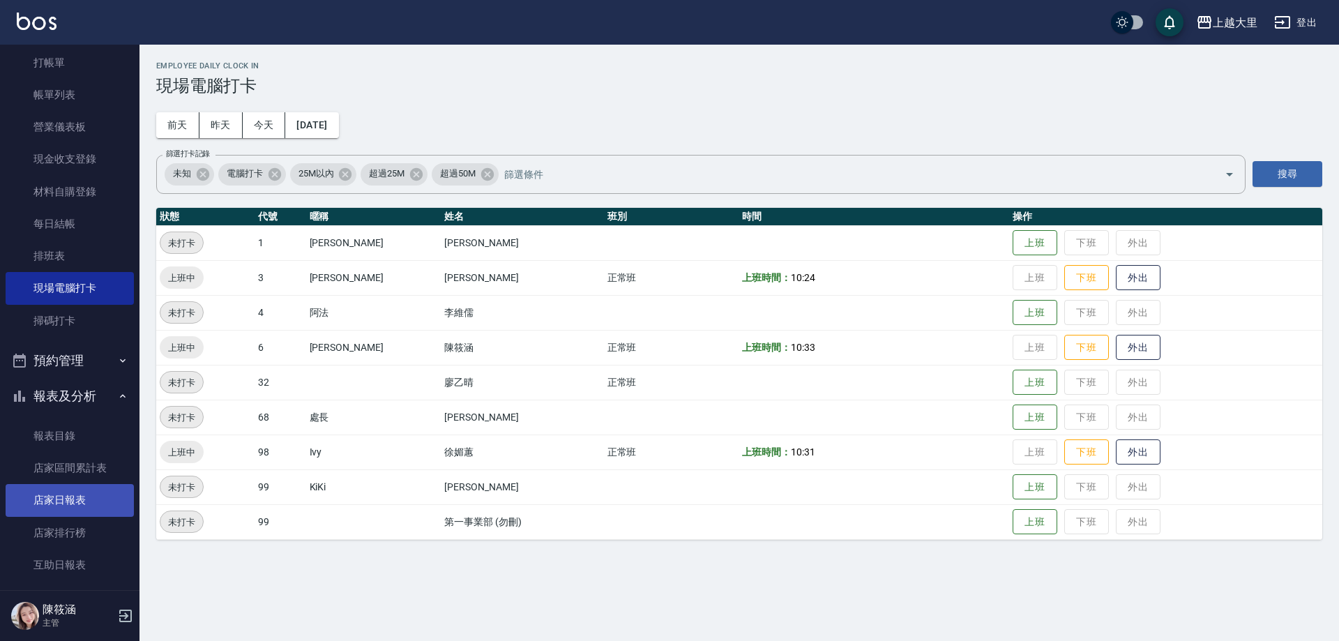
scroll to position [70, 0]
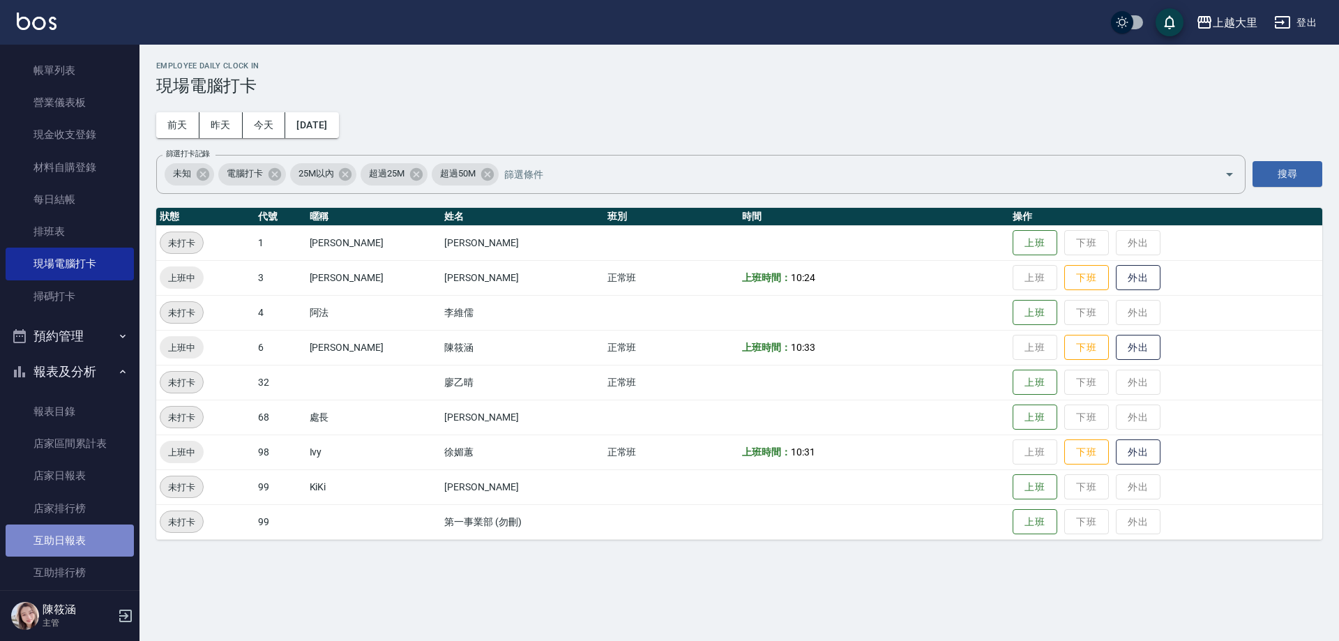
click at [73, 542] on link "互助日報表" at bounding box center [70, 540] width 128 height 32
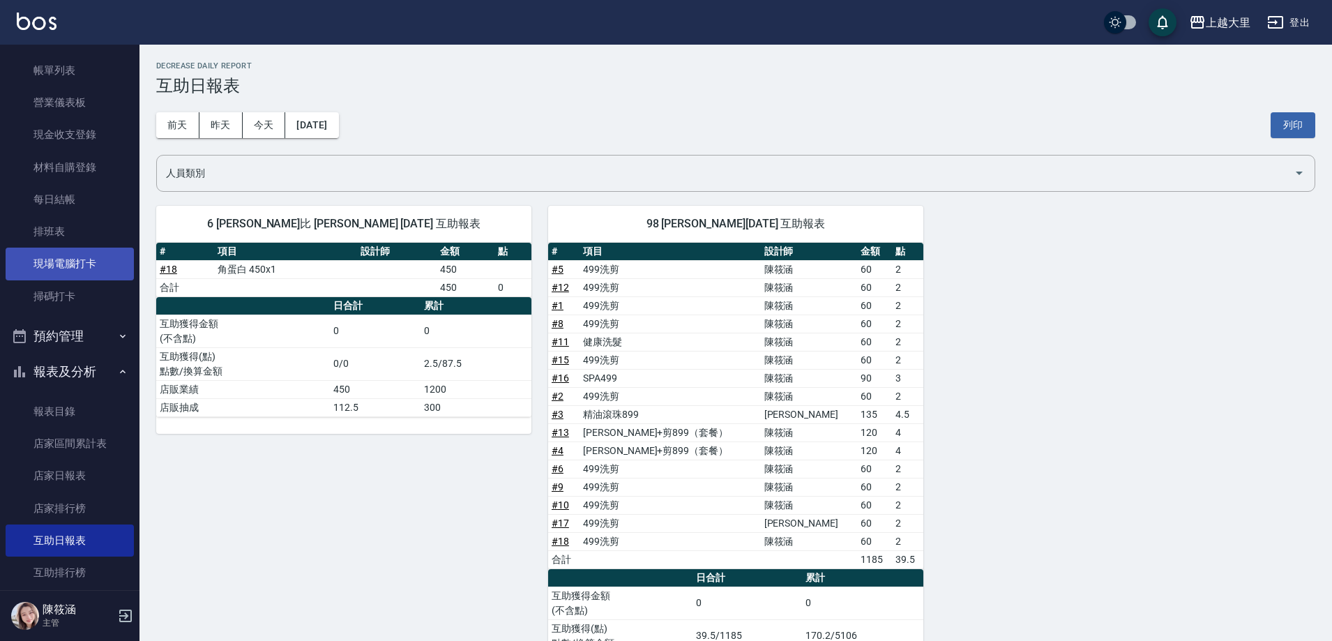
click at [91, 263] on link "現場電腦打卡" at bounding box center [70, 264] width 128 height 32
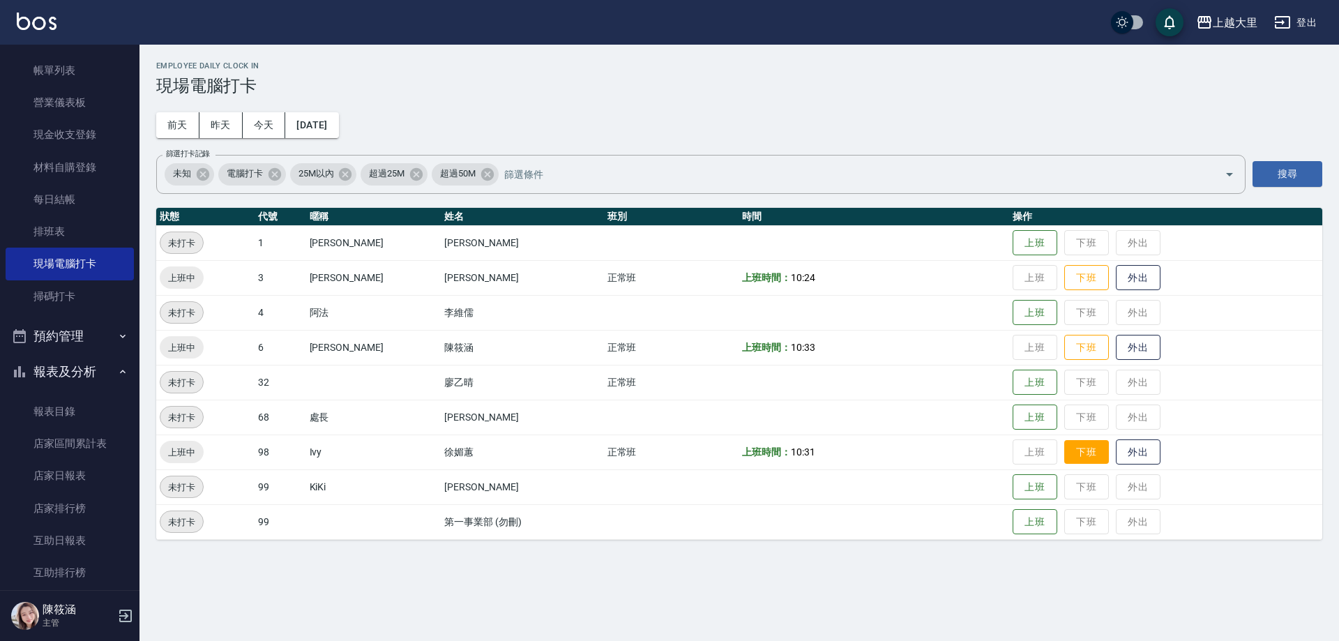
click at [1078, 440] on button "下班" at bounding box center [1086, 452] width 45 height 24
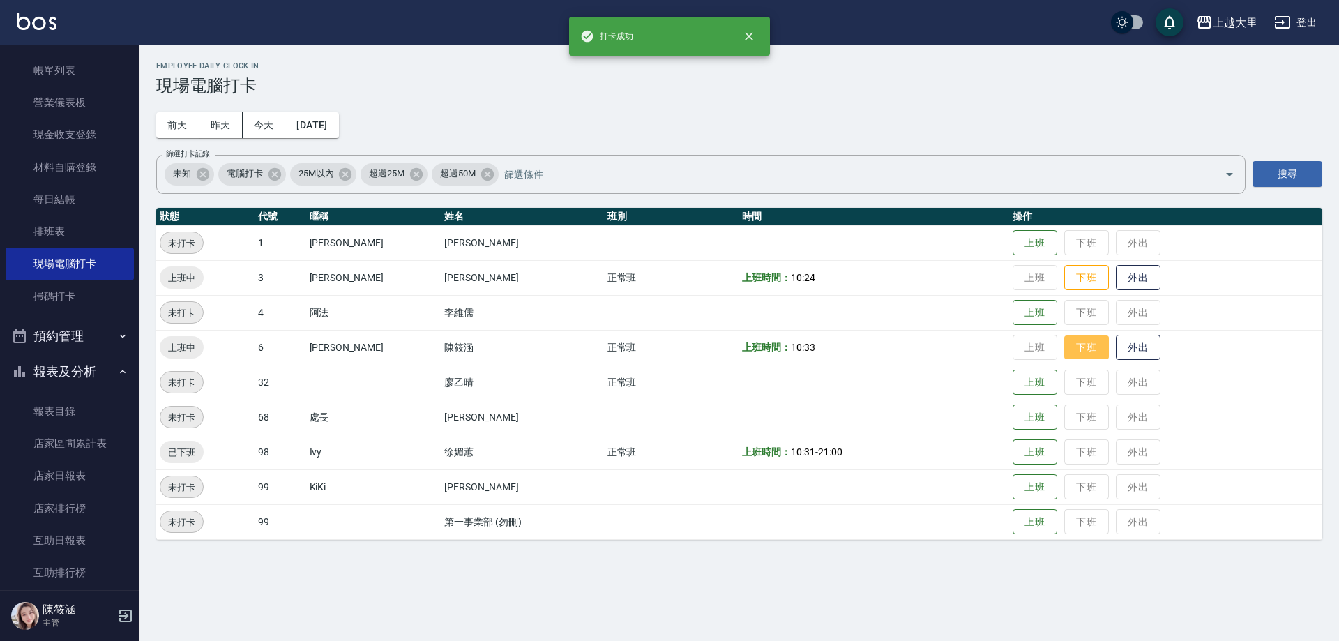
click at [1097, 345] on button "下班" at bounding box center [1086, 347] width 45 height 24
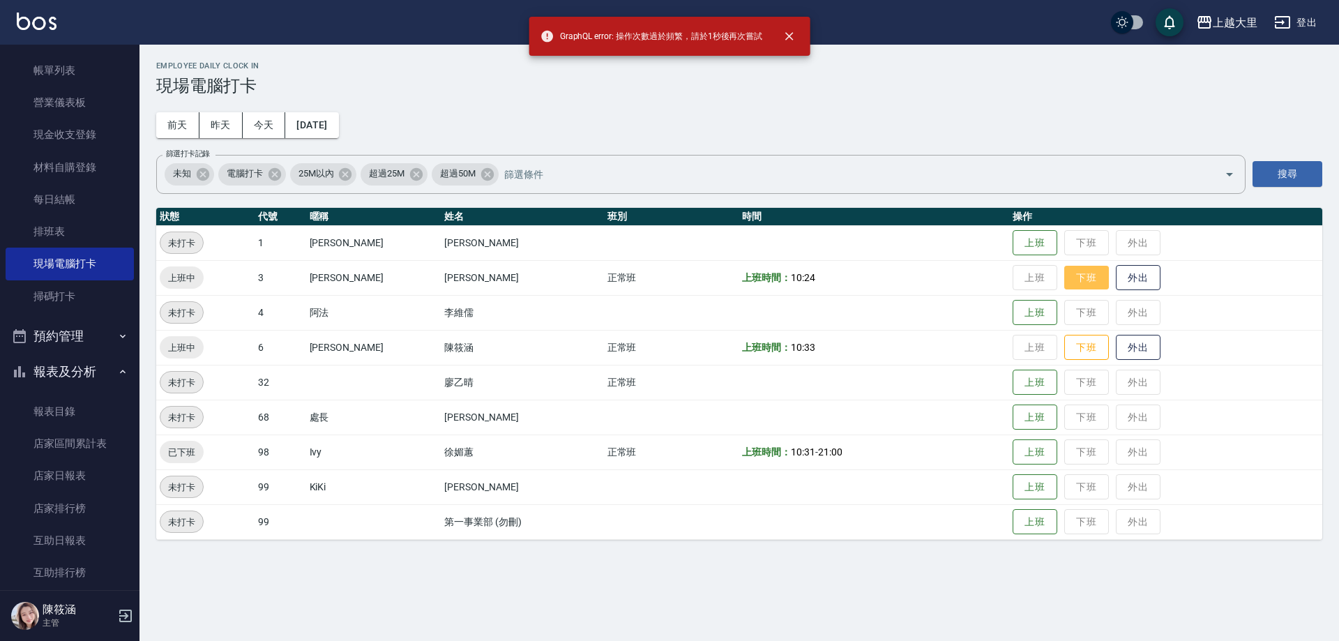
click at [1091, 271] on button "下班" at bounding box center [1086, 278] width 45 height 24
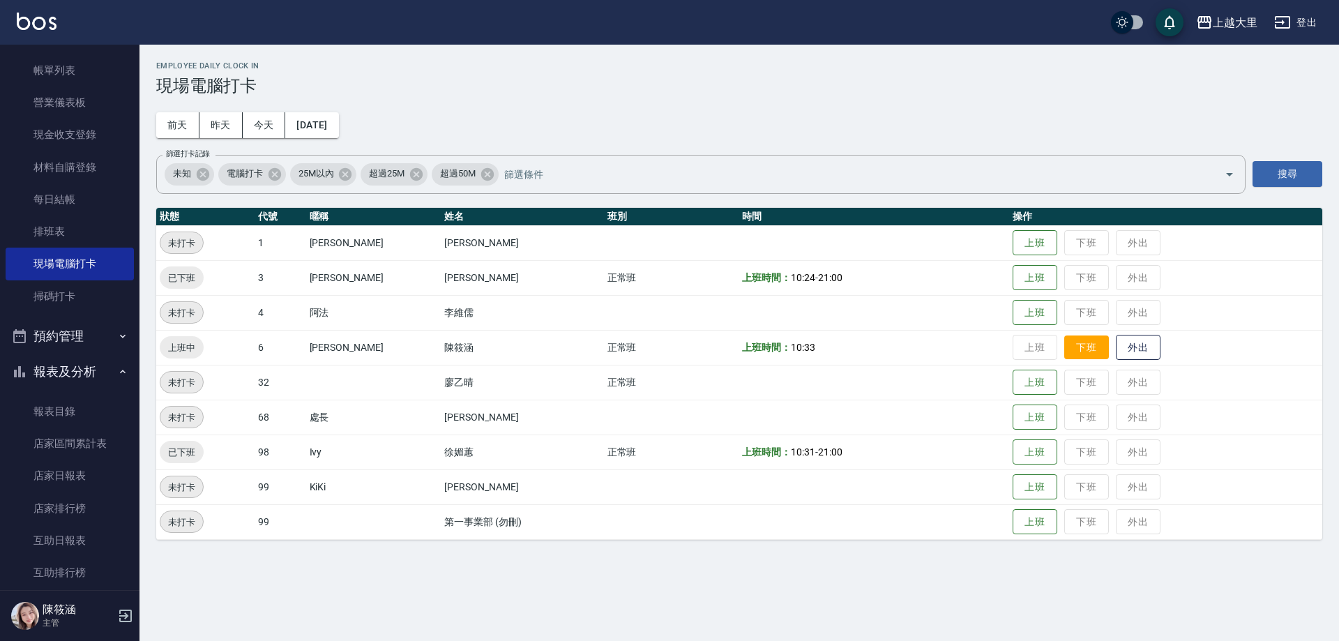
click at [1080, 357] on button "下班" at bounding box center [1086, 347] width 45 height 24
